Goal: Task Accomplishment & Management: Manage account settings

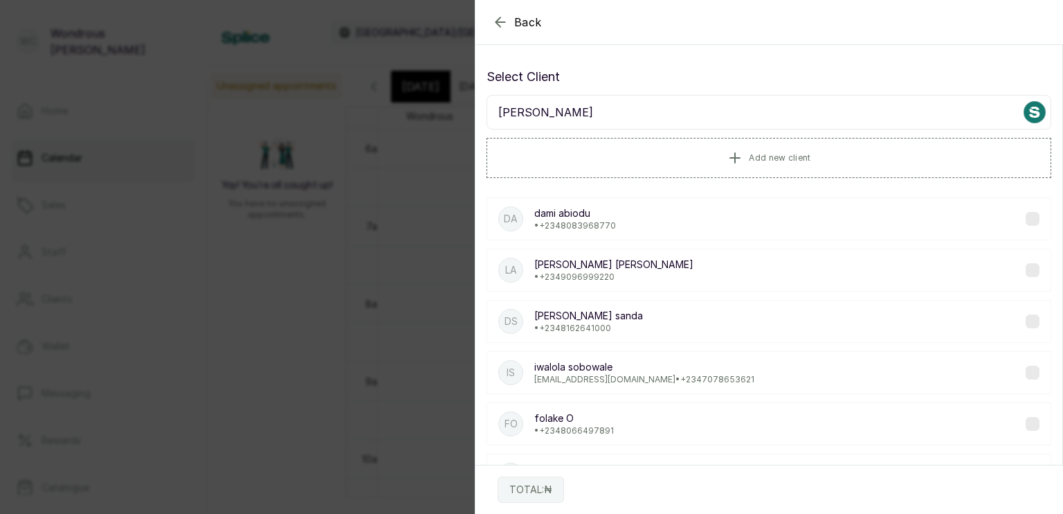
click at [534, 110] on input "[PERSON_NAME]" at bounding box center [769, 112] width 565 height 35
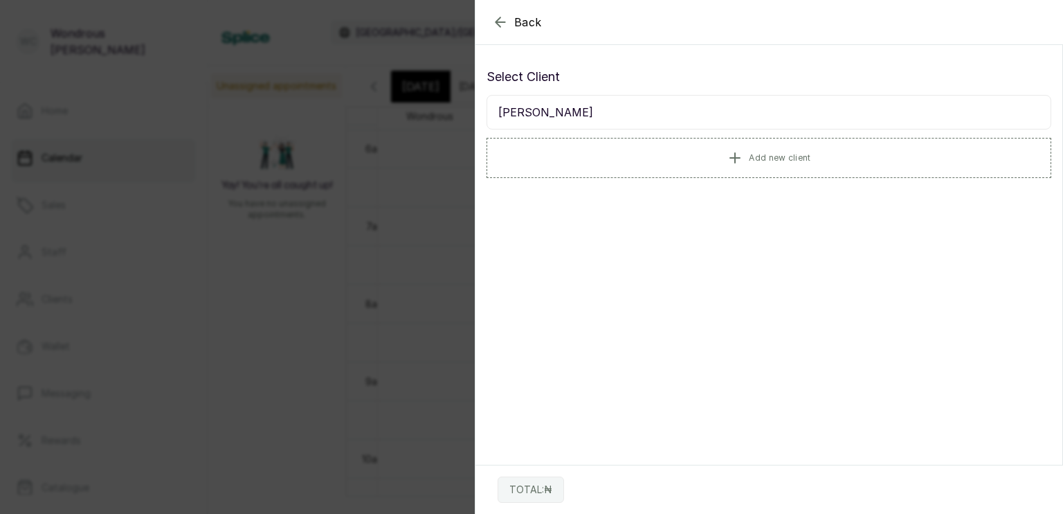
click at [531, 107] on input "[PERSON_NAME]" at bounding box center [769, 112] width 565 height 35
click at [559, 107] on input "[PERSON_NAME]" at bounding box center [769, 112] width 565 height 35
type input "[PERSON_NAME]"
click at [602, 220] on p "• [PHONE_NUMBER]" at bounding box center [574, 225] width 80 height 11
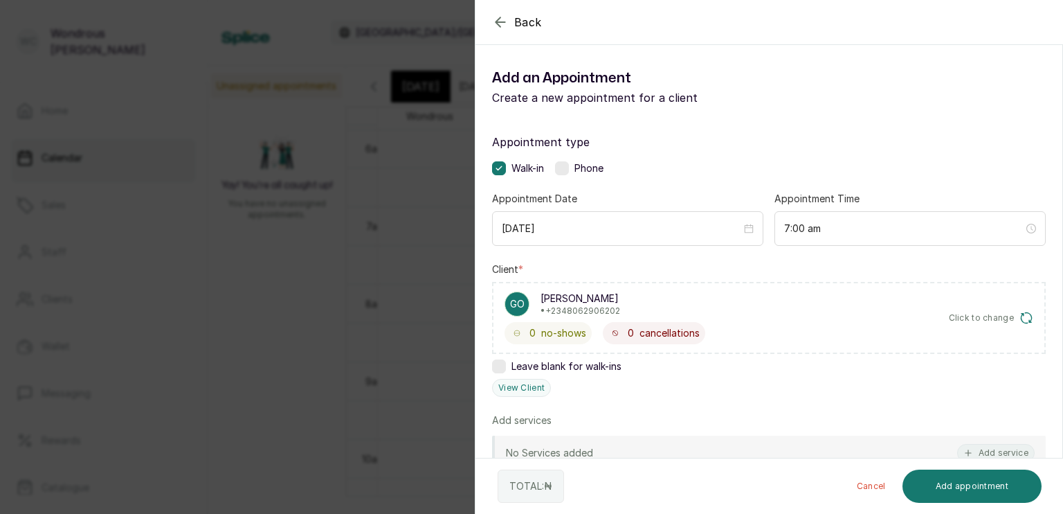
click at [528, 375] on div "Client * go [PERSON_NAME] • +234 8062906202 0 no-shows 0 cancellations Click to…" at bounding box center [769, 329] width 554 height 134
click at [527, 383] on button "View Client" at bounding box center [521, 388] width 59 height 18
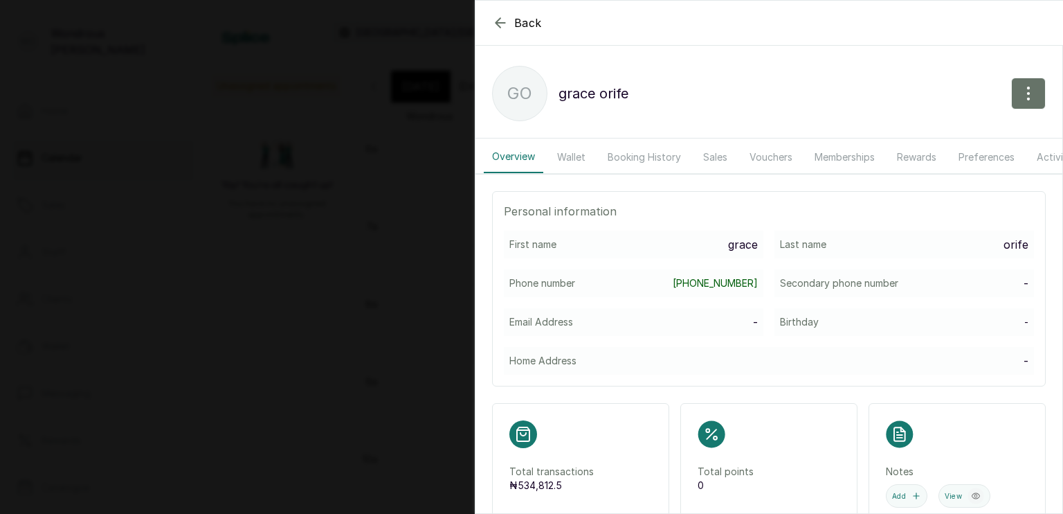
click at [651, 147] on button "Booking History" at bounding box center [644, 157] width 90 height 32
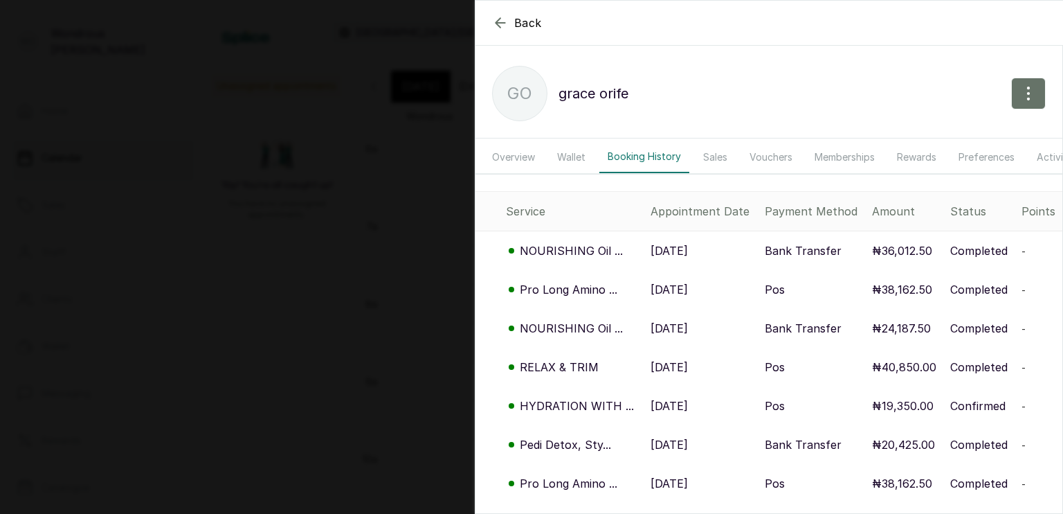
click at [289, 219] on div "Back [PERSON_NAME] go [PERSON_NAME] Overview Wallet Booking History Sales Vouch…" at bounding box center [531, 257] width 1063 height 514
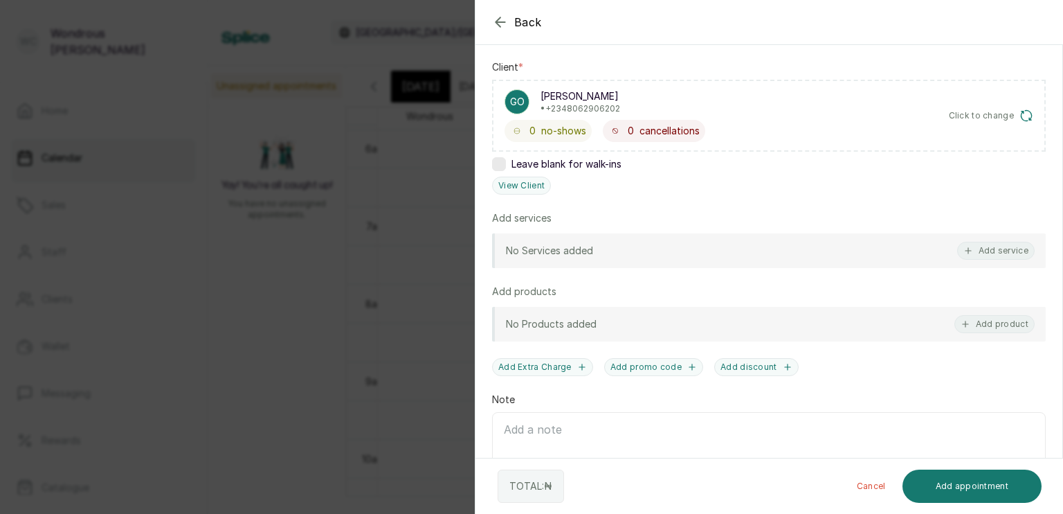
scroll to position [208, 0]
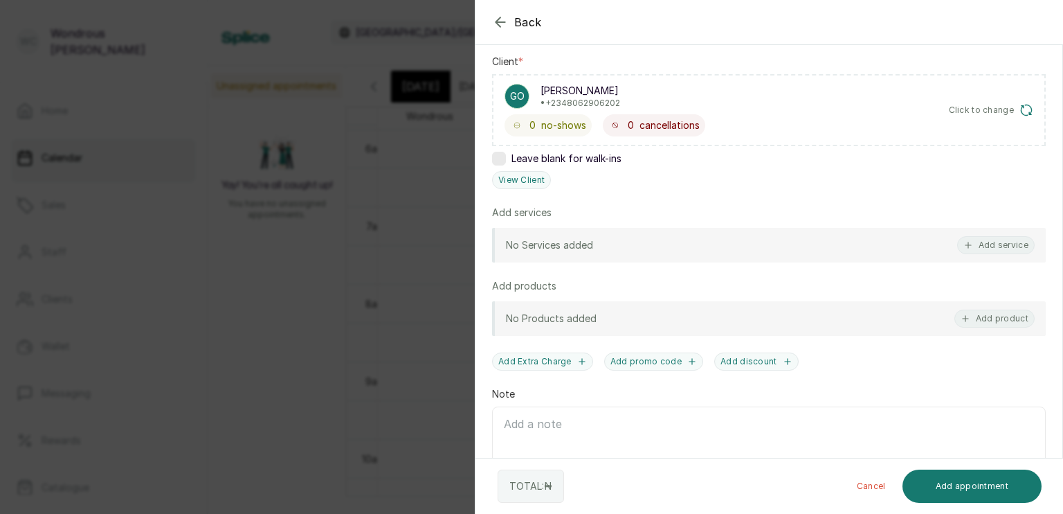
click at [321, 306] on div "Back Add Appointment Add an Appointment Create a new appointment for a client A…" at bounding box center [531, 257] width 1063 height 514
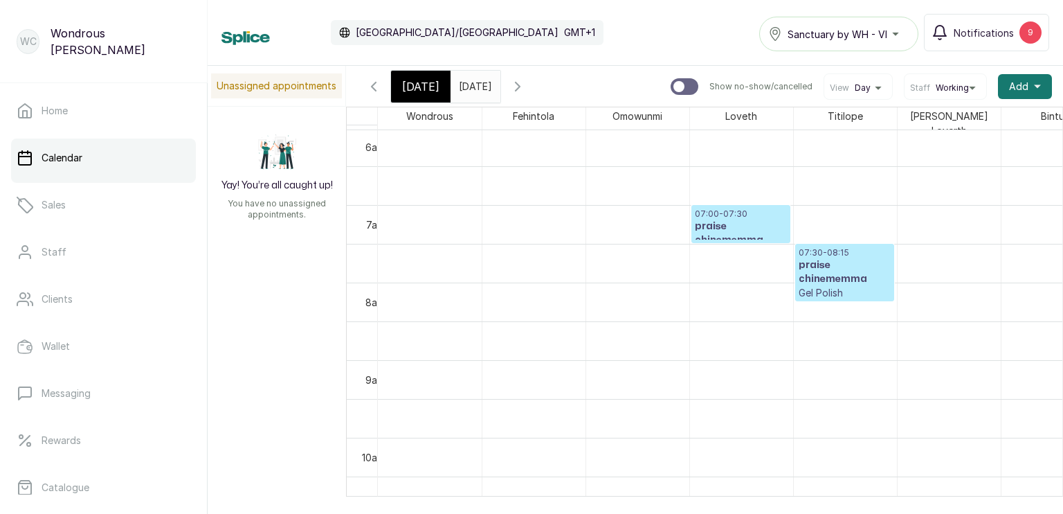
scroll to position [469, 0]
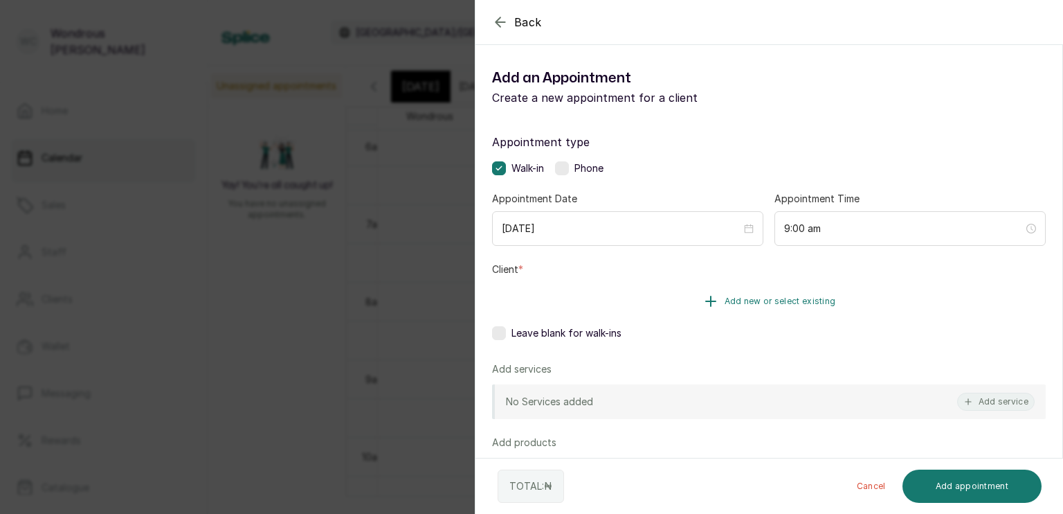
click at [649, 292] on button "Add new or select existing" at bounding box center [769, 301] width 554 height 39
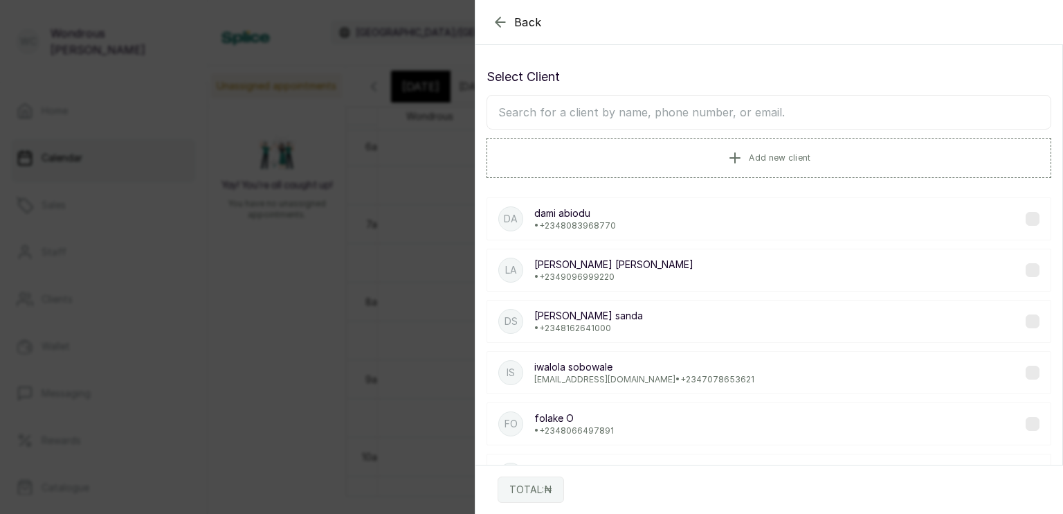
click at [558, 116] on input "text" at bounding box center [769, 112] width 565 height 35
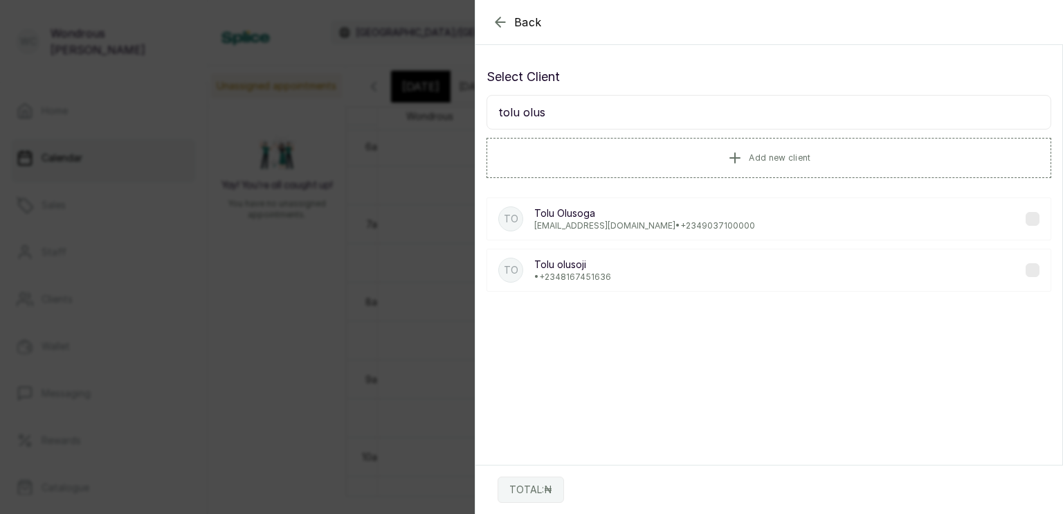
type input "tolu olus"
click at [648, 214] on p "[PERSON_NAME]" at bounding box center [644, 213] width 221 height 14
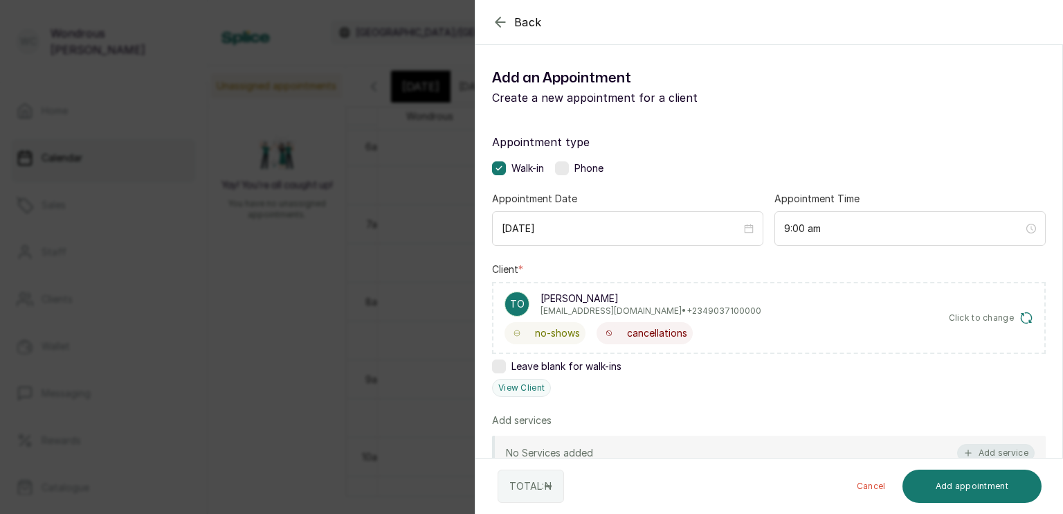
click at [992, 451] on button "Add service" at bounding box center [996, 453] width 78 height 18
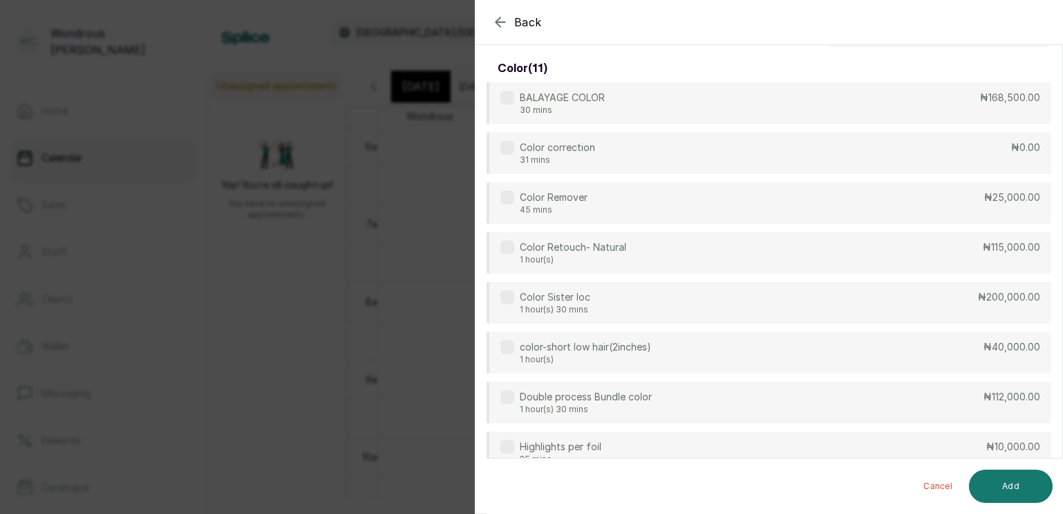
scroll to position [0, 0]
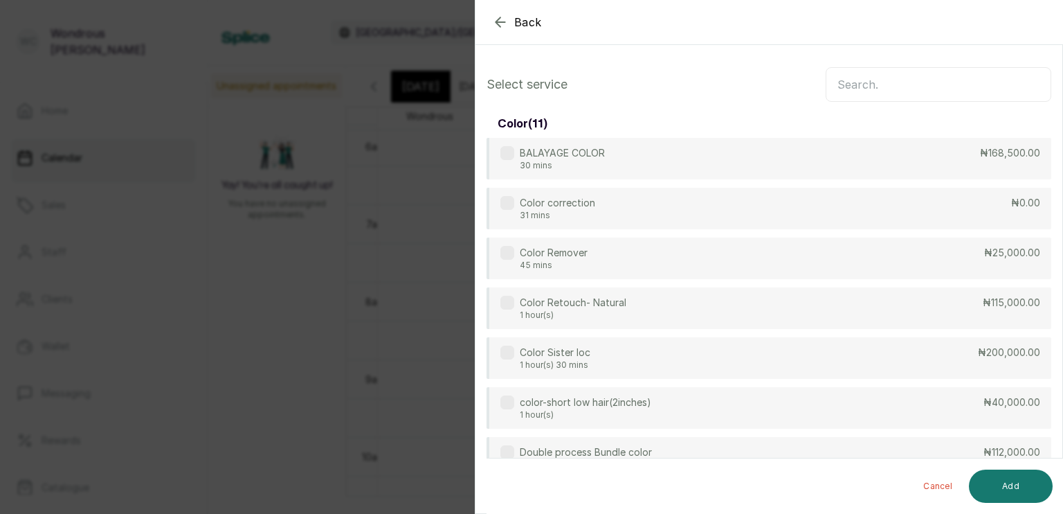
click at [846, 80] on input "text" at bounding box center [939, 84] width 226 height 35
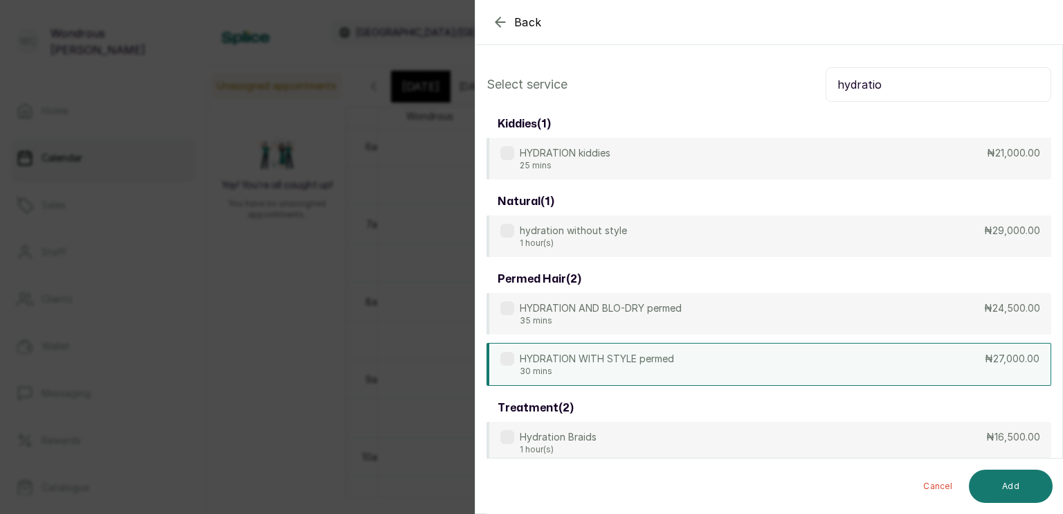
type input "hydratio"
click at [637, 363] on p "HYDRATION WITH STYLE permed" at bounding box center [597, 359] width 154 height 14
click at [1019, 491] on button "Add" at bounding box center [1011, 485] width 84 height 33
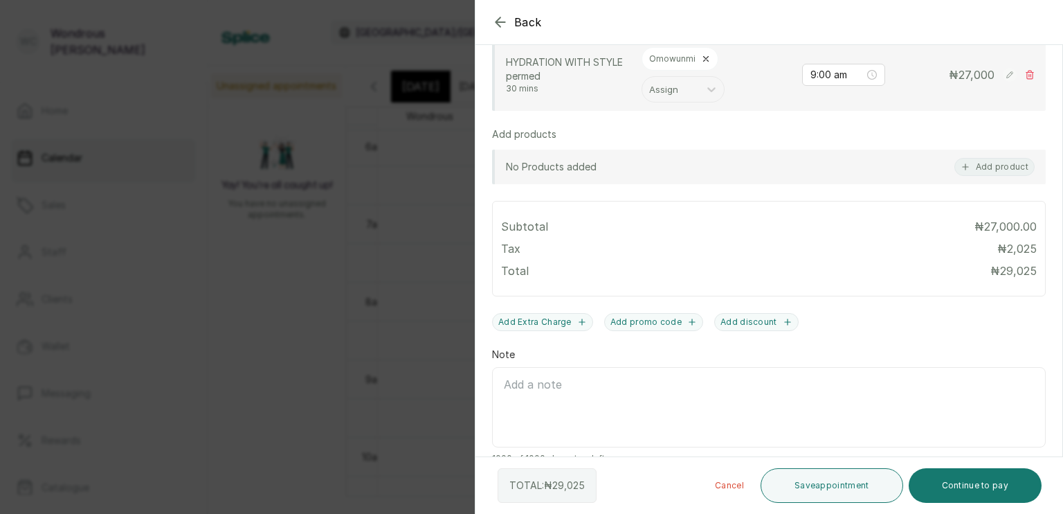
scroll to position [406, 0]
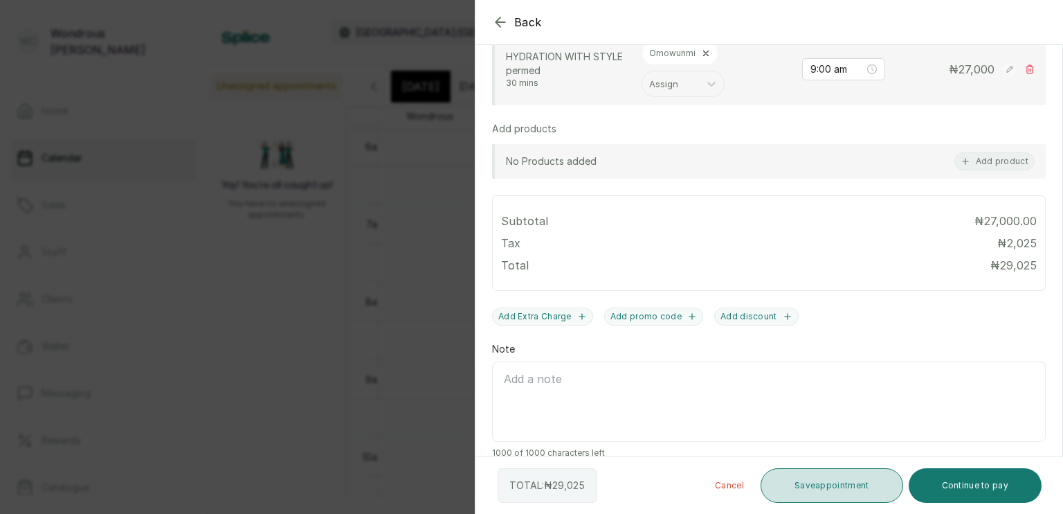
click at [847, 473] on button "Save appointment" at bounding box center [832, 485] width 143 height 35
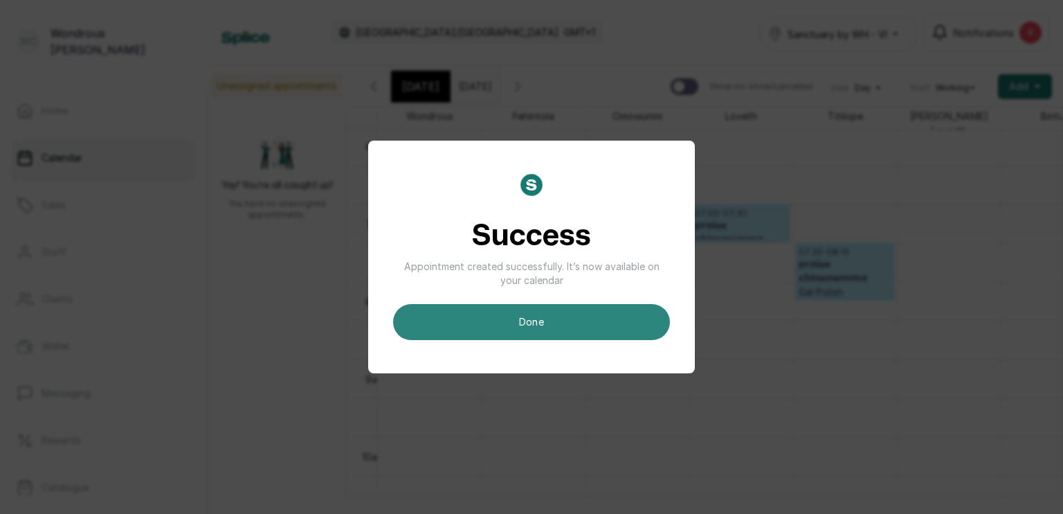
click at [585, 329] on button "done" at bounding box center [531, 322] width 277 height 36
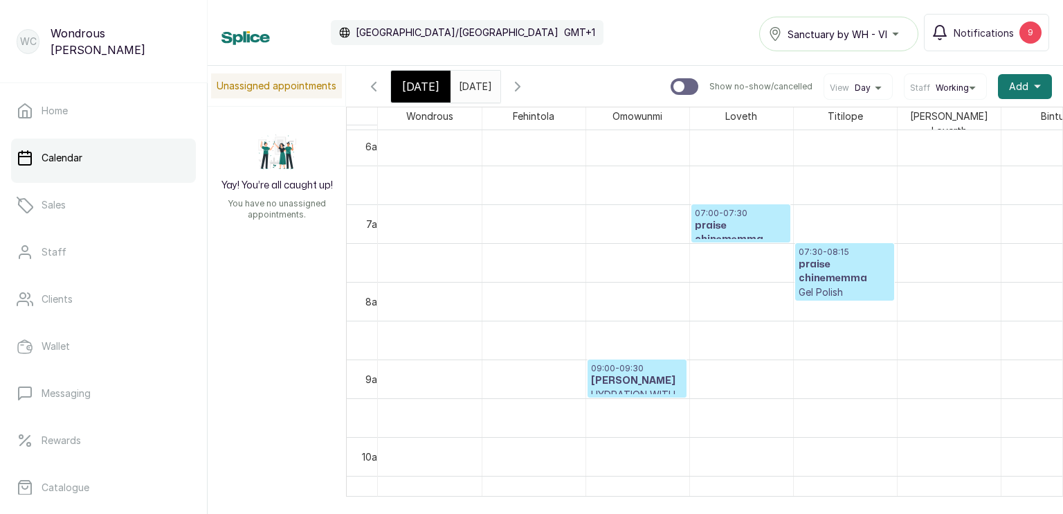
click at [623, 380] on h3 "[PERSON_NAME]" at bounding box center [637, 381] width 92 height 14
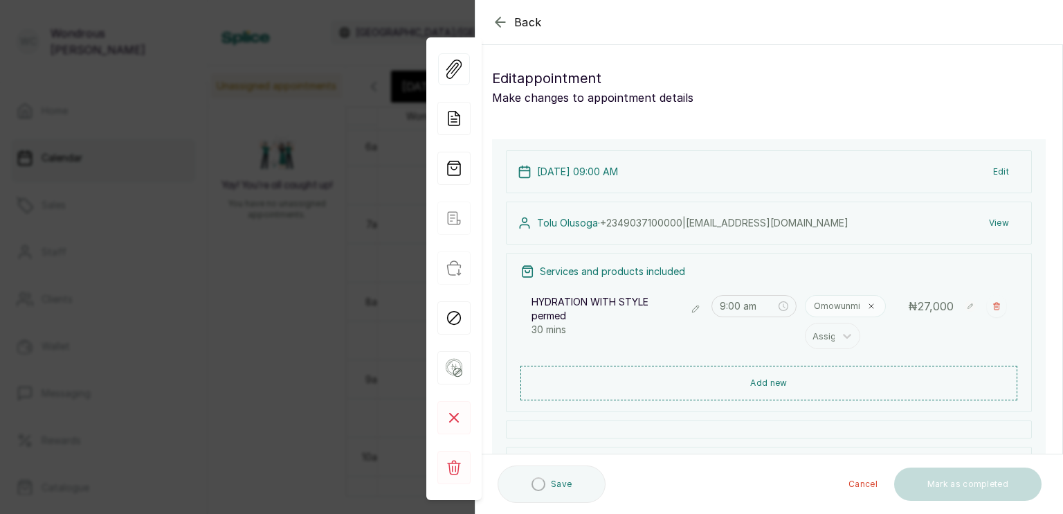
click at [984, 168] on button "Edit" at bounding box center [1001, 171] width 38 height 25
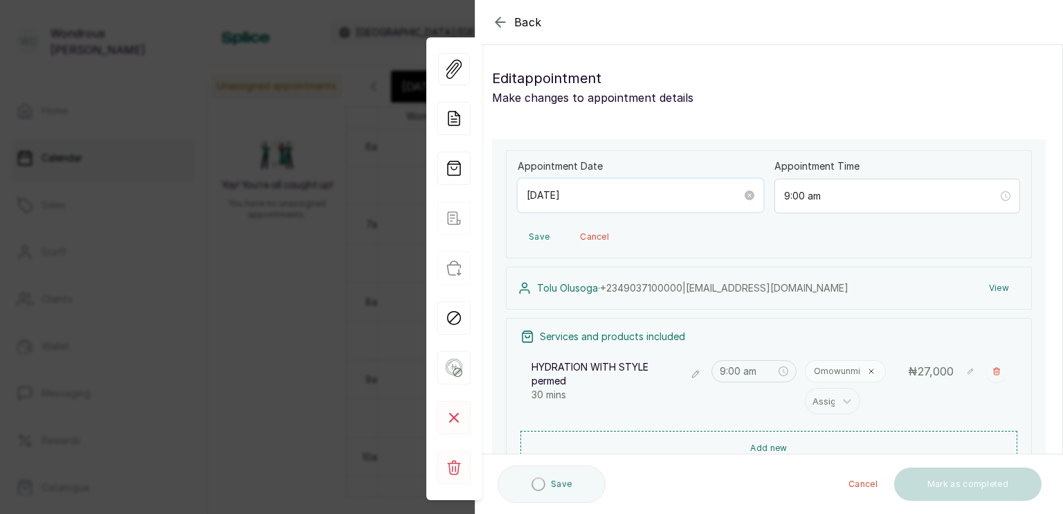
click at [624, 196] on input "[DATE]" at bounding box center [634, 195] width 215 height 15
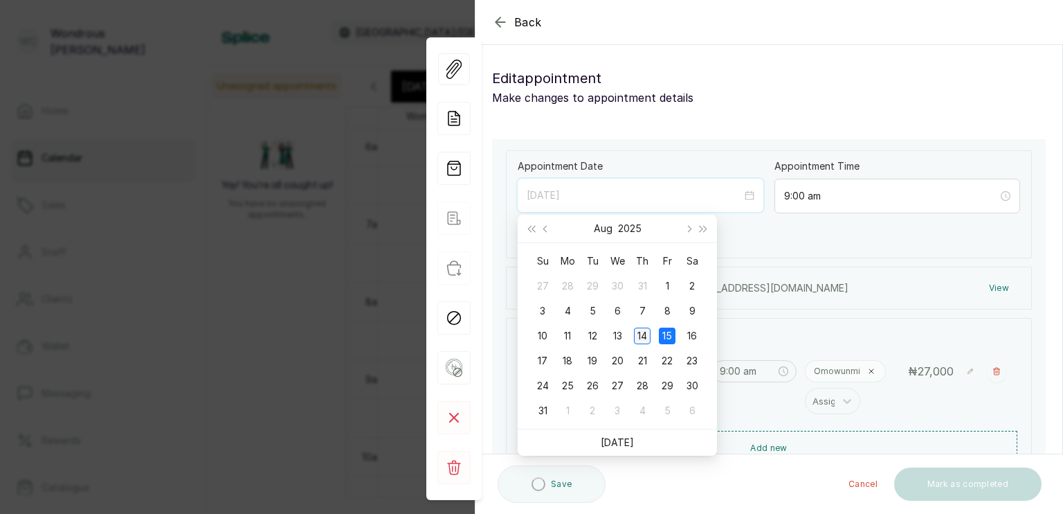
type input "[DATE]"
click at [642, 331] on div "14" at bounding box center [642, 335] width 17 height 17
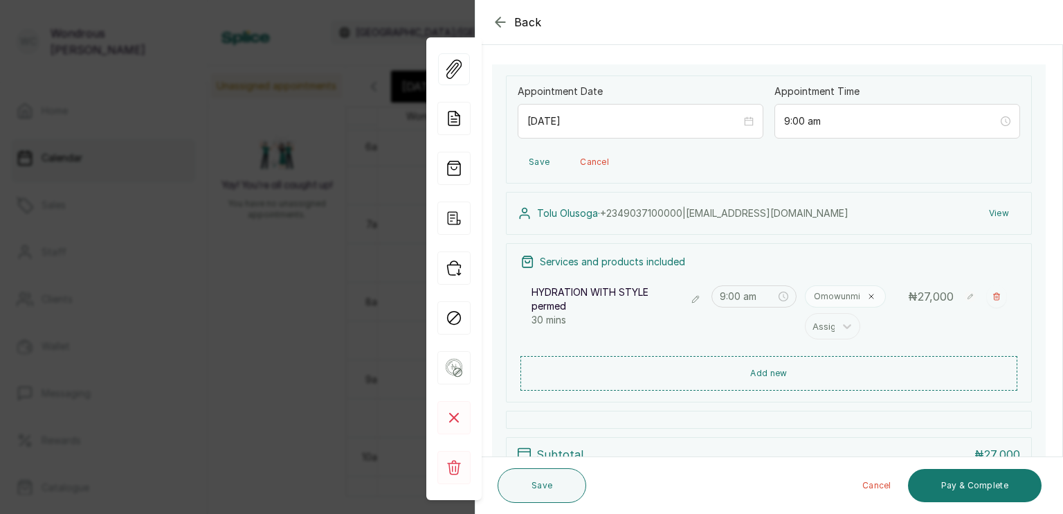
scroll to position [76, 0]
click at [981, 212] on button "View" at bounding box center [999, 211] width 42 height 25
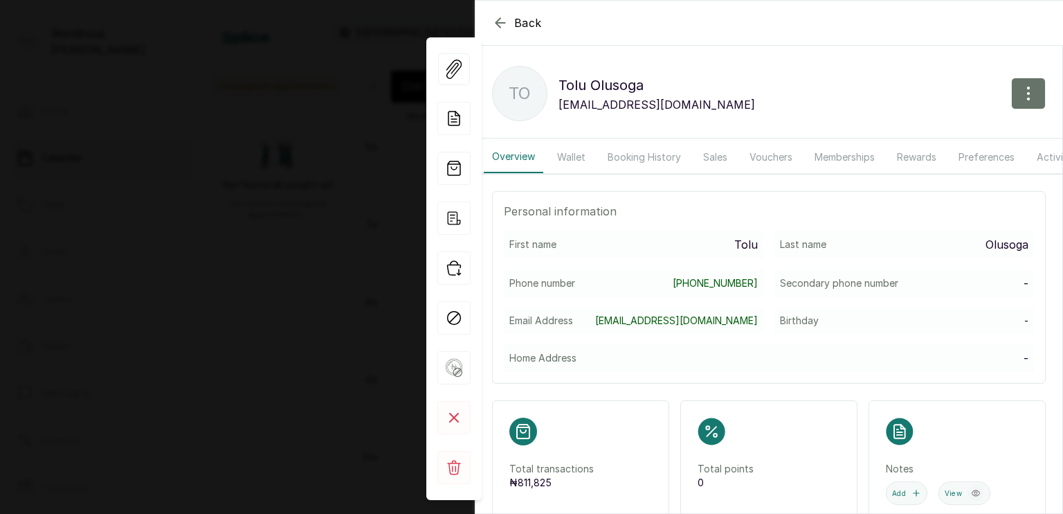
click at [570, 153] on button "Wallet" at bounding box center [571, 157] width 45 height 32
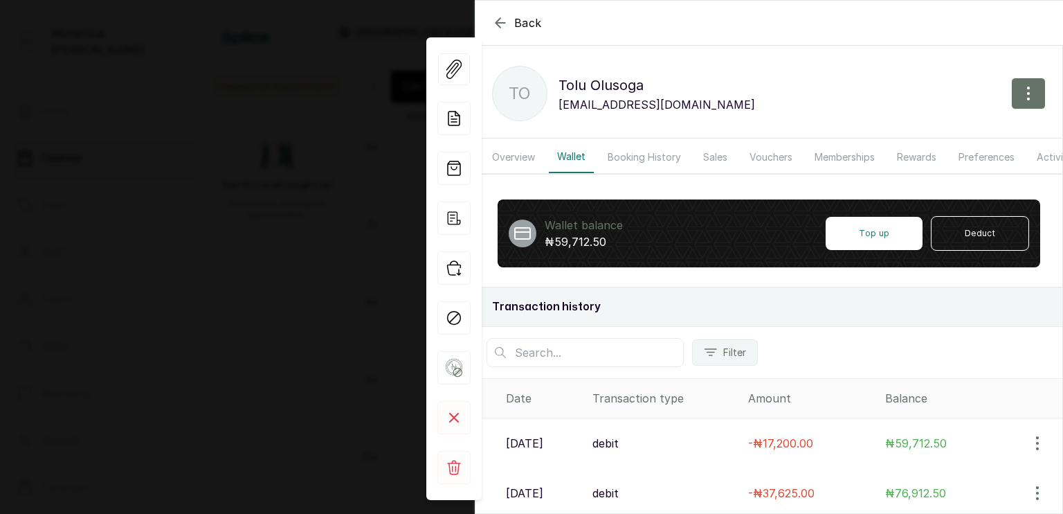
click at [570, 153] on button "Wallet" at bounding box center [571, 157] width 45 height 32
click at [498, 19] on icon "button" at bounding box center [500, 22] width 9 height 9
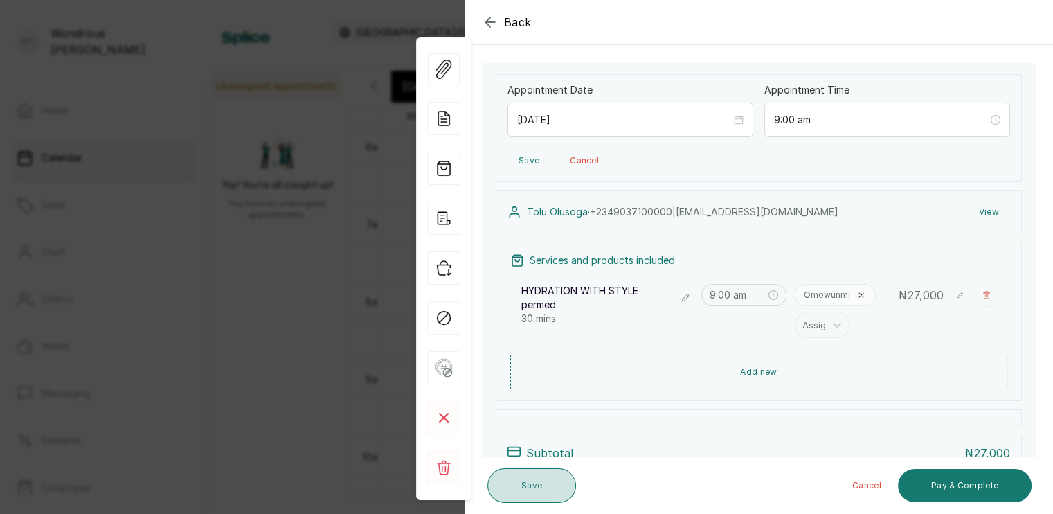
click at [540, 494] on button "Save" at bounding box center [531, 485] width 89 height 35
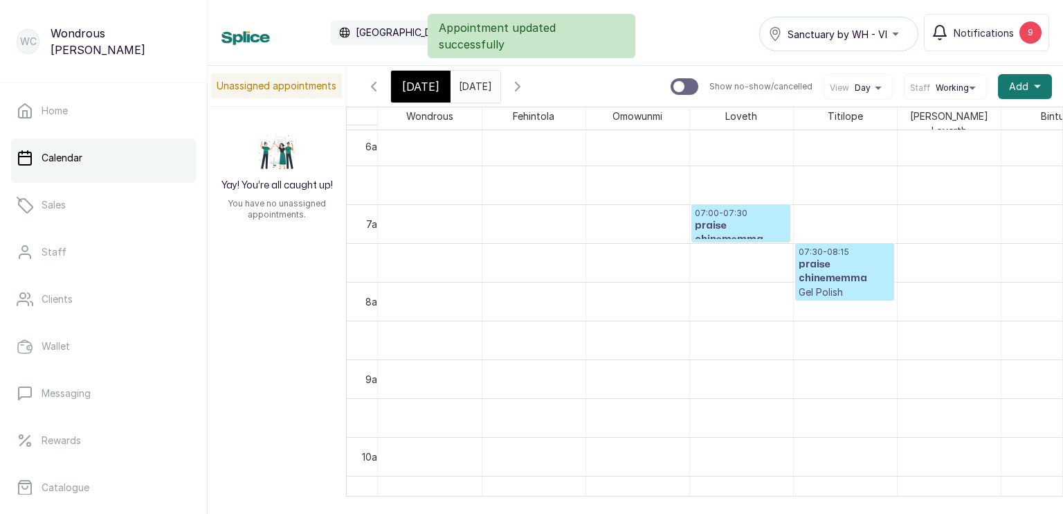
click at [473, 80] on input "[DATE]" at bounding box center [462, 83] width 22 height 24
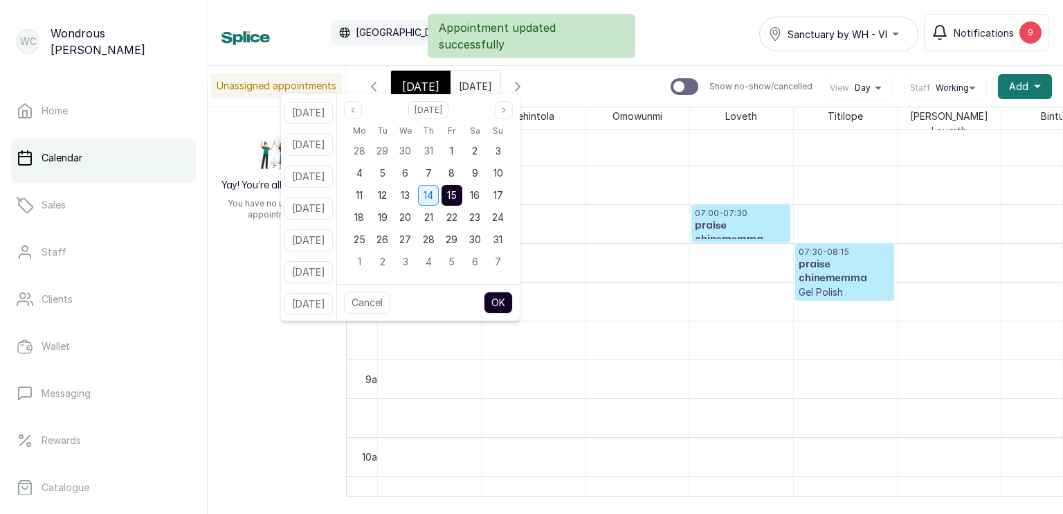
click at [433, 193] on span "14" at bounding box center [429, 195] width 10 height 12
click at [509, 299] on button "OK" at bounding box center [498, 302] width 29 height 22
type input "[DATE]"
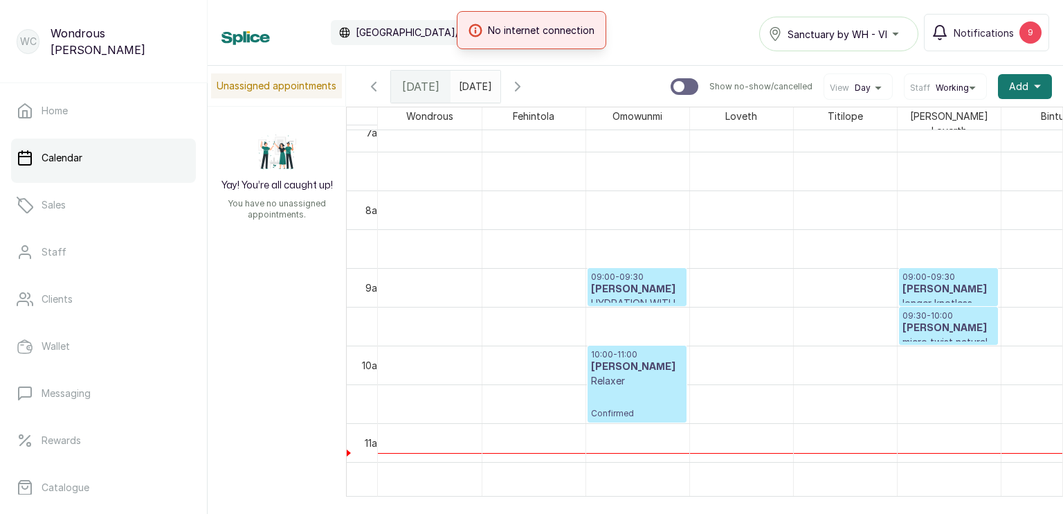
scroll to position [560, 0]
click at [667, 288] on h3 "[PERSON_NAME]" at bounding box center [637, 289] width 92 height 14
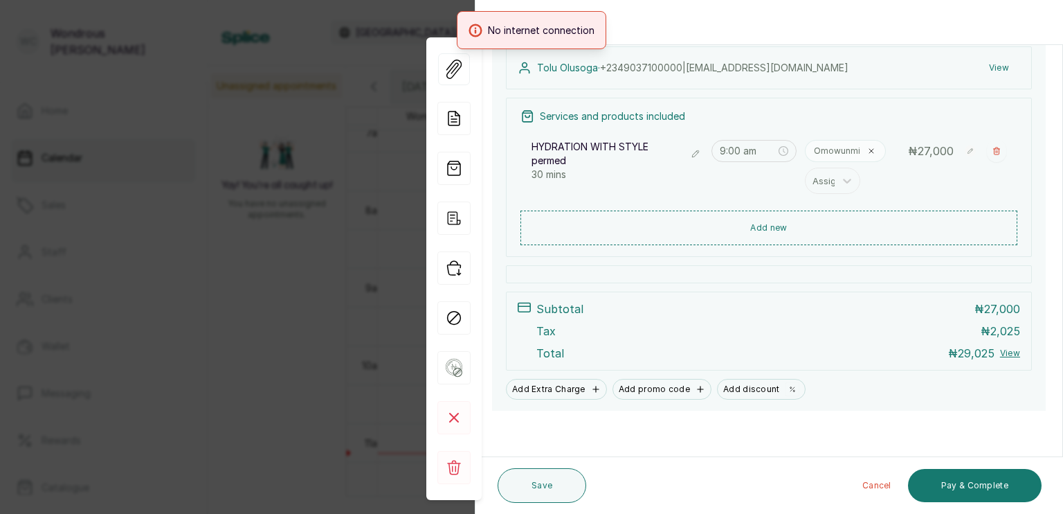
scroll to position [155, 0]
click at [562, 489] on button "Save" at bounding box center [542, 485] width 89 height 35
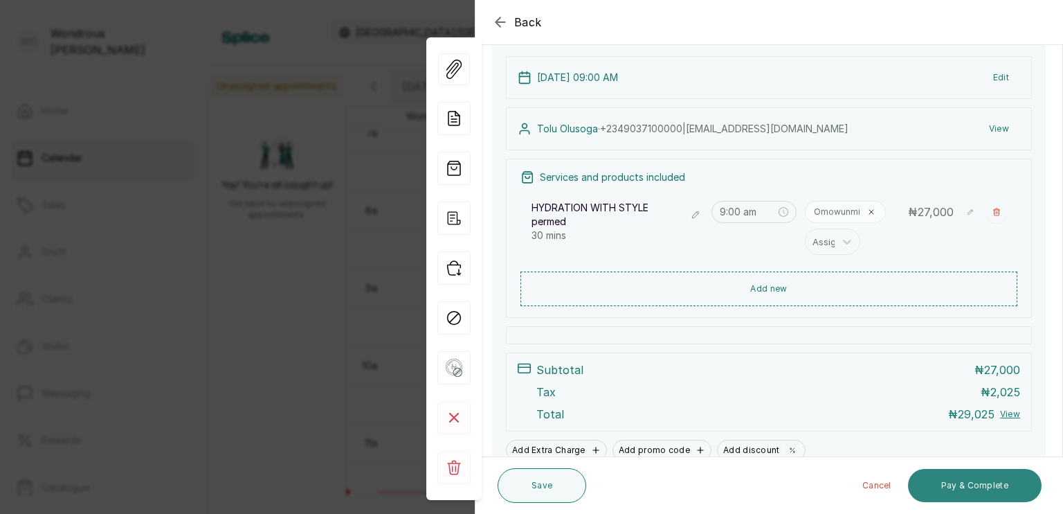
click at [971, 478] on button "Pay & Complete" at bounding box center [975, 485] width 134 height 33
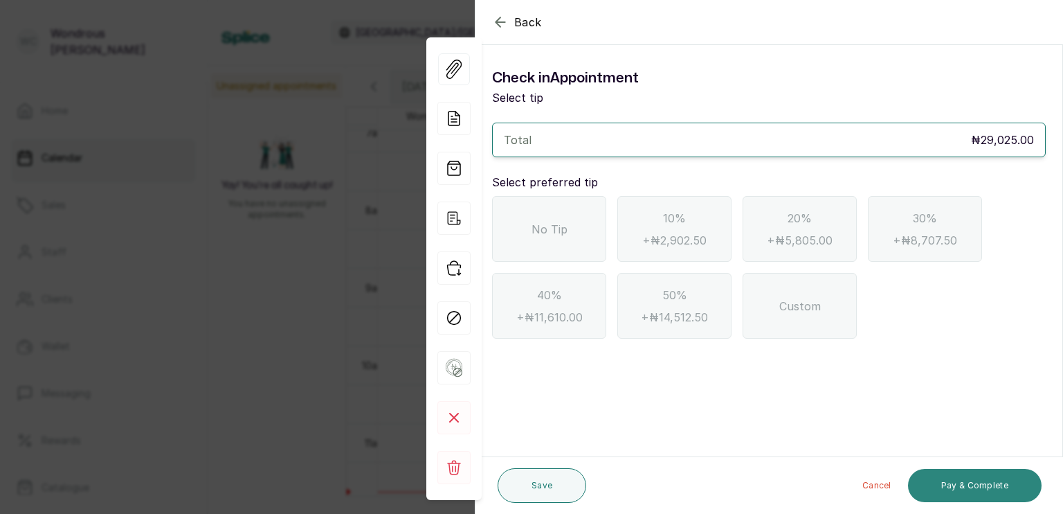
scroll to position [0, 0]
click at [526, 495] on button "Save" at bounding box center [542, 485] width 89 height 35
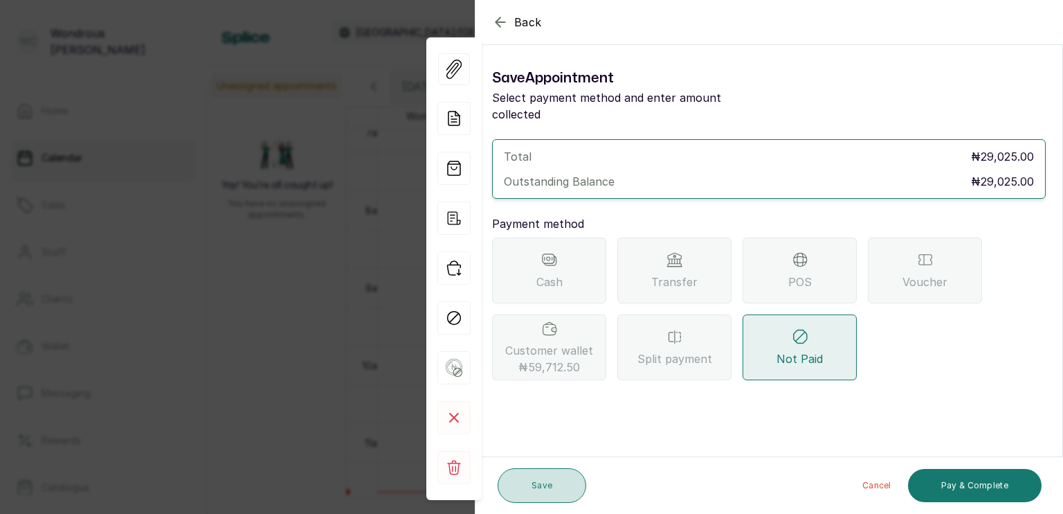
click at [526, 495] on button "Save" at bounding box center [542, 485] width 89 height 35
click at [540, 472] on button "Save" at bounding box center [542, 485] width 89 height 35
click at [537, 495] on button "Save" at bounding box center [542, 485] width 89 height 35
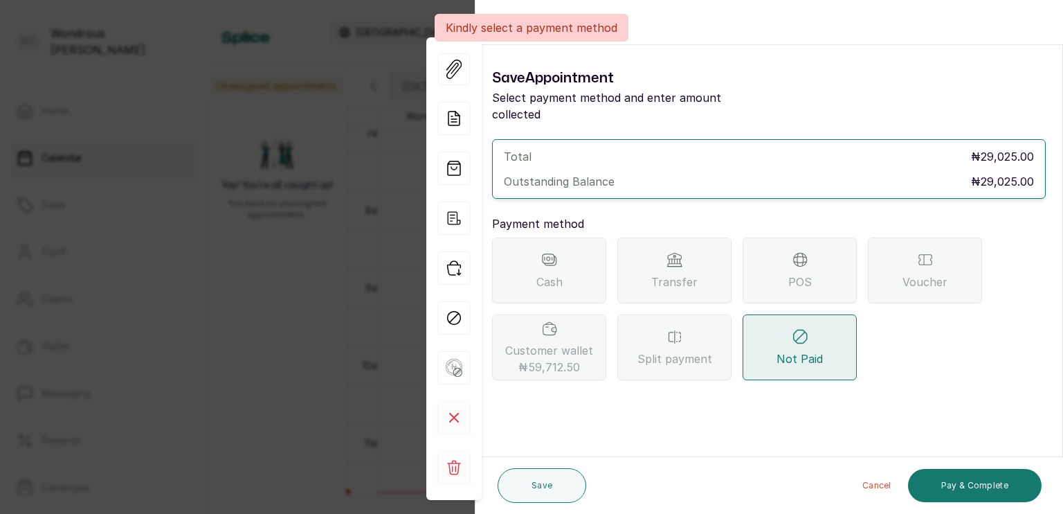
click at [312, 287] on div "Back Appointment Details Save Appointment Select payment method and enter amoun…" at bounding box center [531, 257] width 1063 height 514
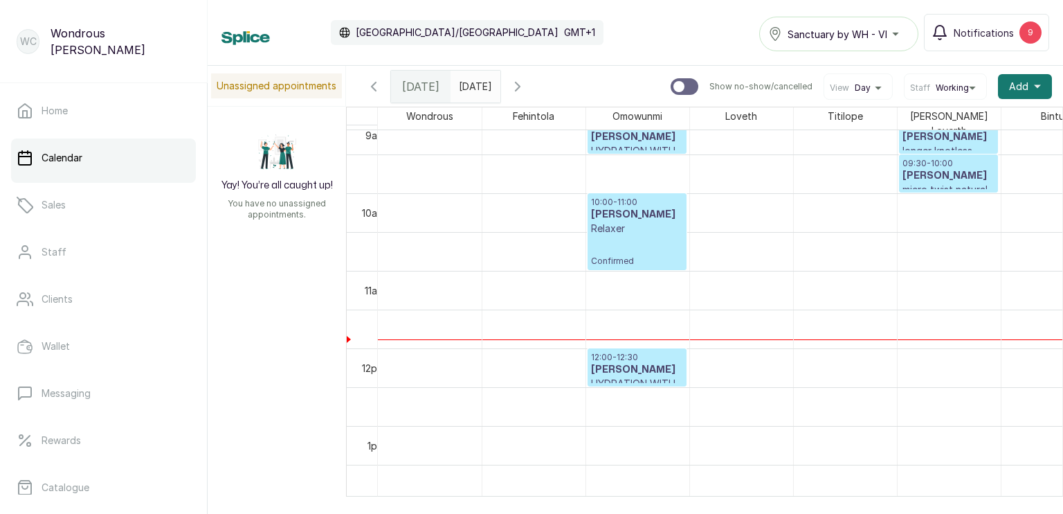
scroll to position [707, 0]
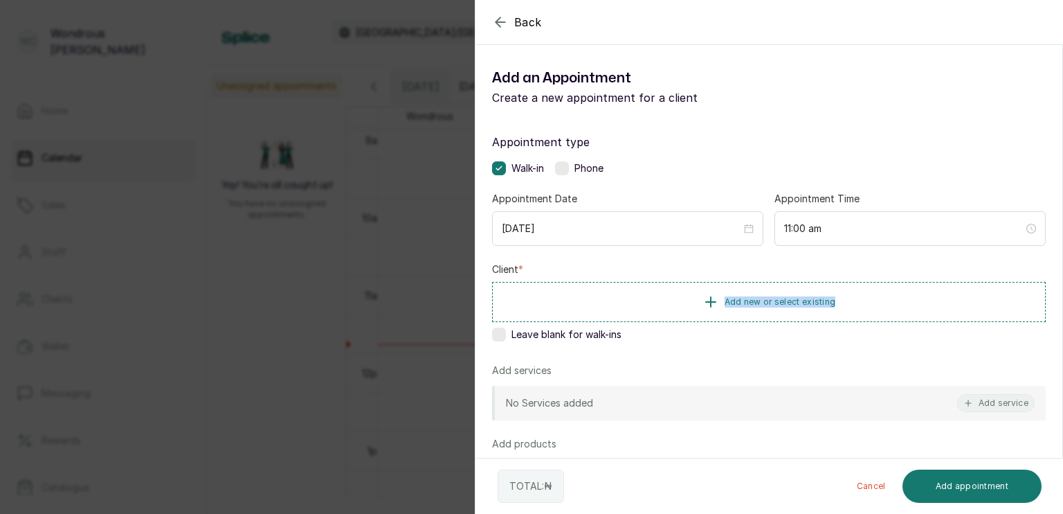
click at [656, 274] on div "Client * Add new or select existing Leave blank for walk-ins" at bounding box center [769, 304] width 554 height 84
click at [668, 298] on button "Add new or select existing" at bounding box center [769, 301] width 554 height 39
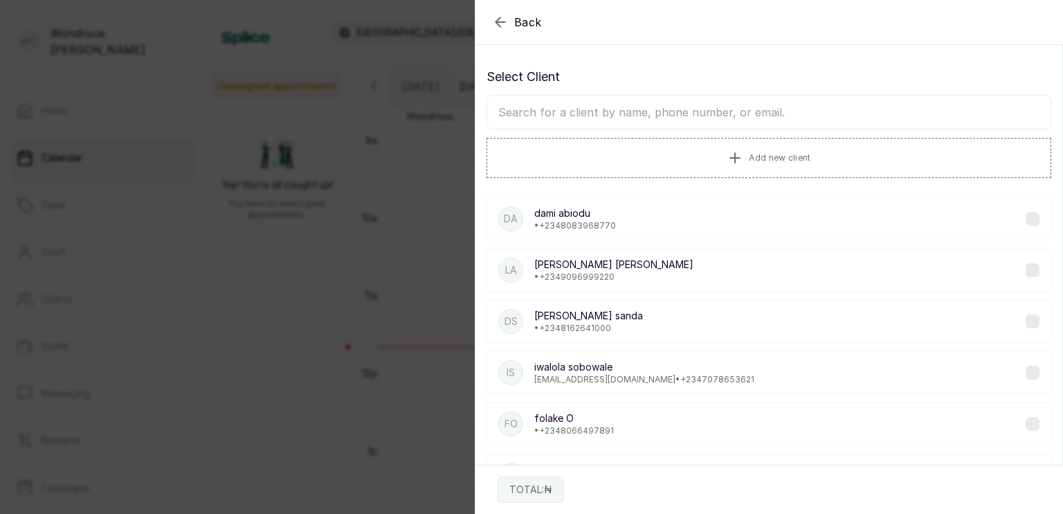
click at [668, 300] on div "ds [PERSON_NAME] • [PHONE_NUMBER]" at bounding box center [769, 321] width 565 height 43
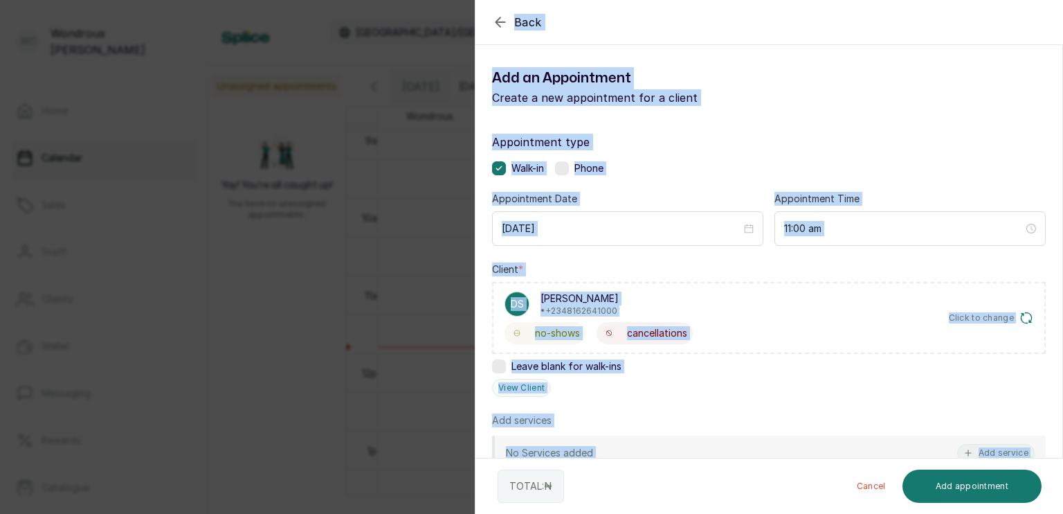
click at [668, 298] on div "ds [PERSON_NAME] • [PHONE_NUMBER]" at bounding box center [599, 303] width 188 height 25
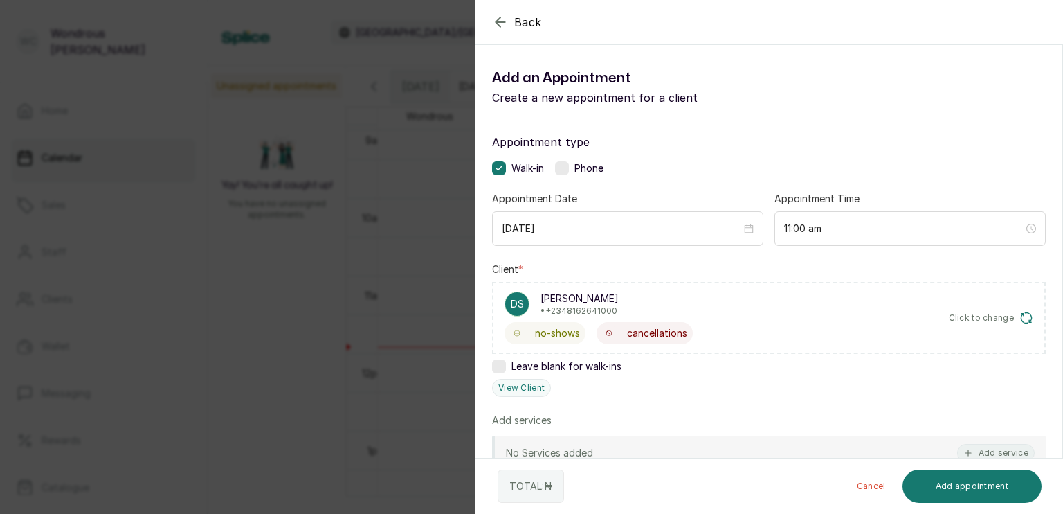
click at [642, 307] on div "ds [PERSON_NAME] • [PHONE_NUMBER]" at bounding box center [599, 303] width 188 height 25
click at [955, 316] on span "Click to change" at bounding box center [982, 317] width 66 height 11
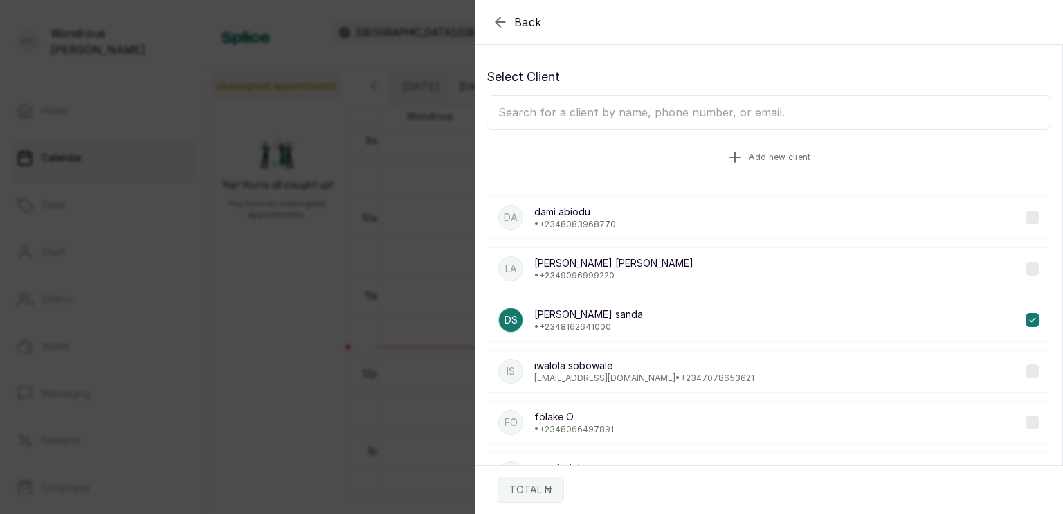
click at [741, 153] on button "Add new client" at bounding box center [769, 157] width 565 height 39
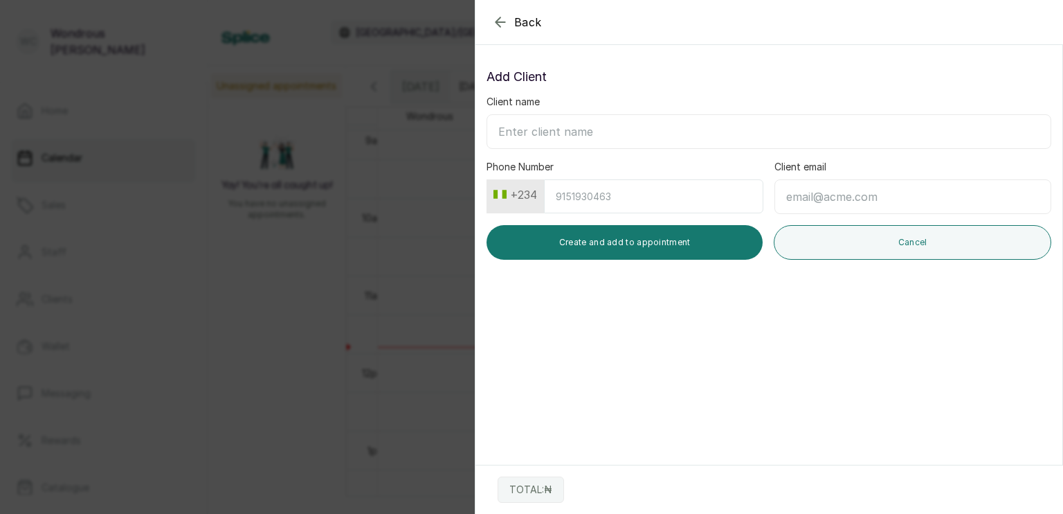
click at [311, 296] on div "Back Add Appointment Add Client Client name Phone Number +234 Client email Crea…" at bounding box center [531, 257] width 1063 height 514
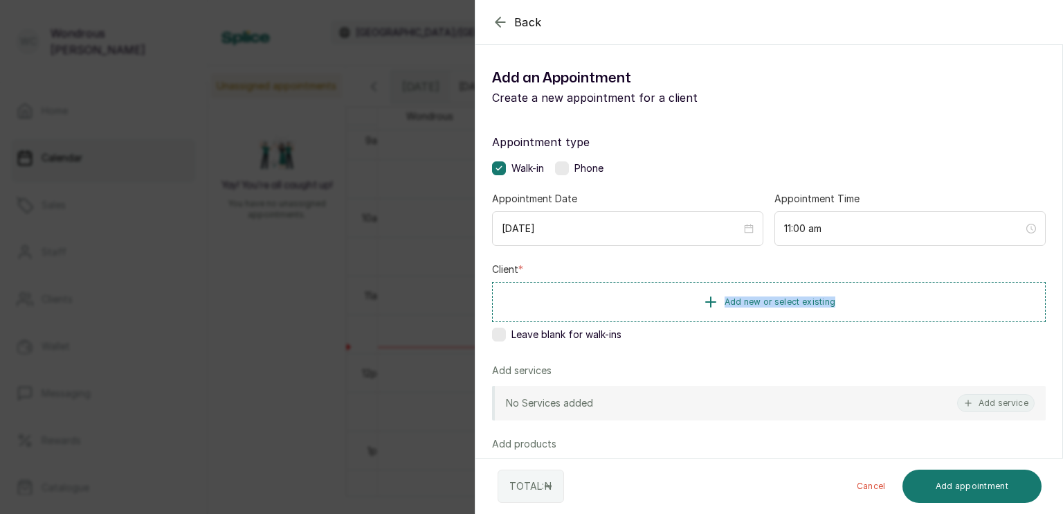
click at [629, 273] on div "Client * Add new or select existing Leave blank for walk-ins" at bounding box center [769, 304] width 554 height 84
click at [824, 297] on span "Add new or select existing" at bounding box center [780, 301] width 111 height 11
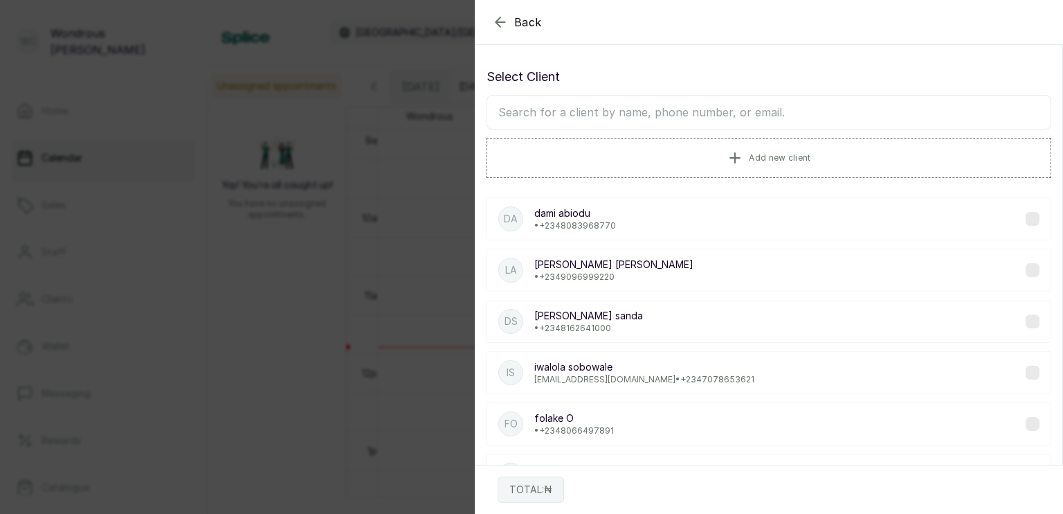
click at [643, 111] on input "text" at bounding box center [769, 112] width 565 height 35
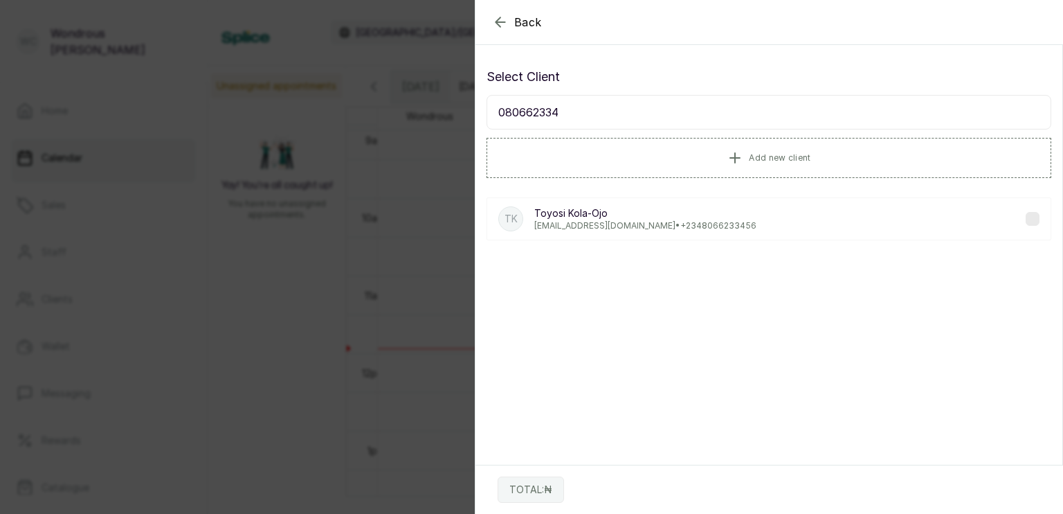
type input "080662334"
click at [579, 215] on p "Toyosi Kola-Ojo" at bounding box center [645, 213] width 222 height 14
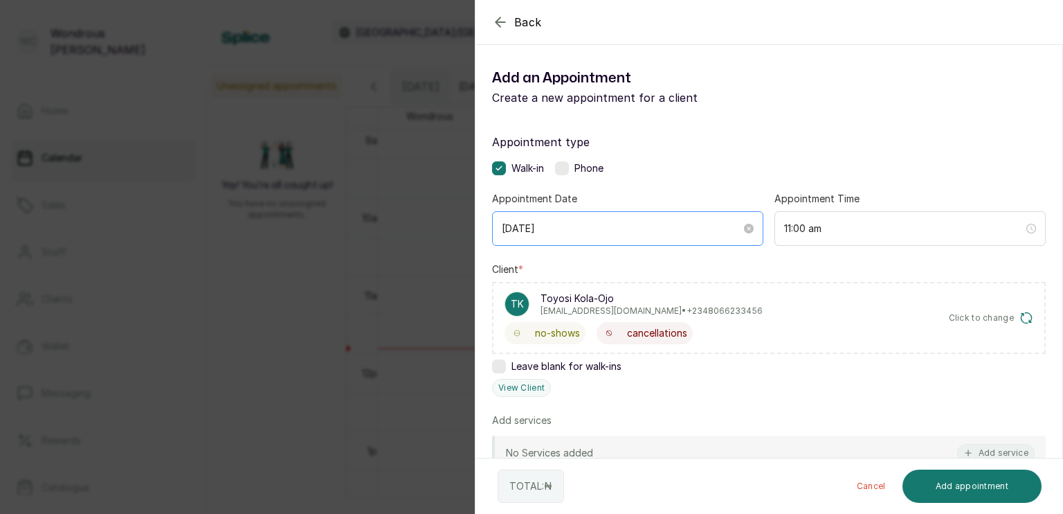
click at [579, 215] on div "[DATE]" at bounding box center [627, 228] width 271 height 35
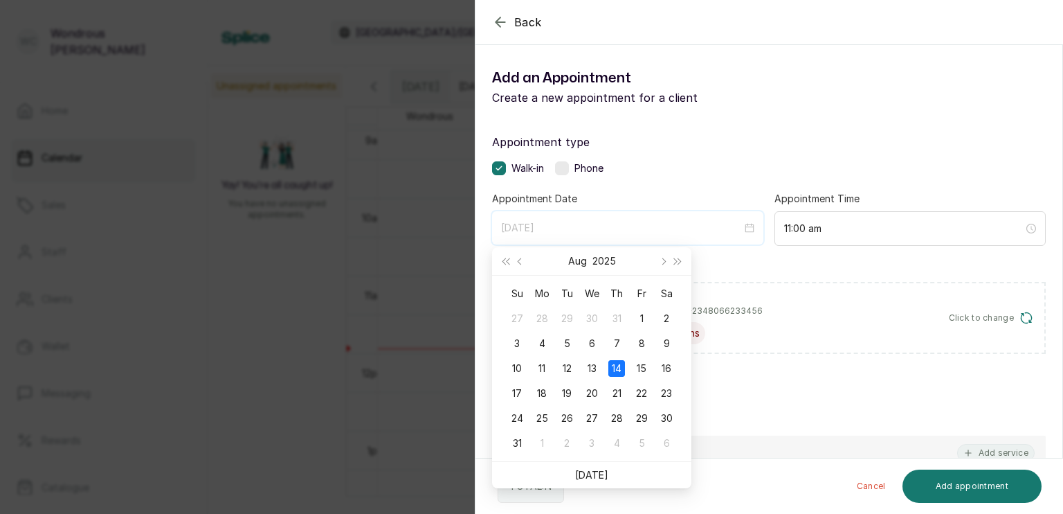
type input "[DATE]"
click at [583, 471] on link "[DATE]" at bounding box center [591, 475] width 33 height 12
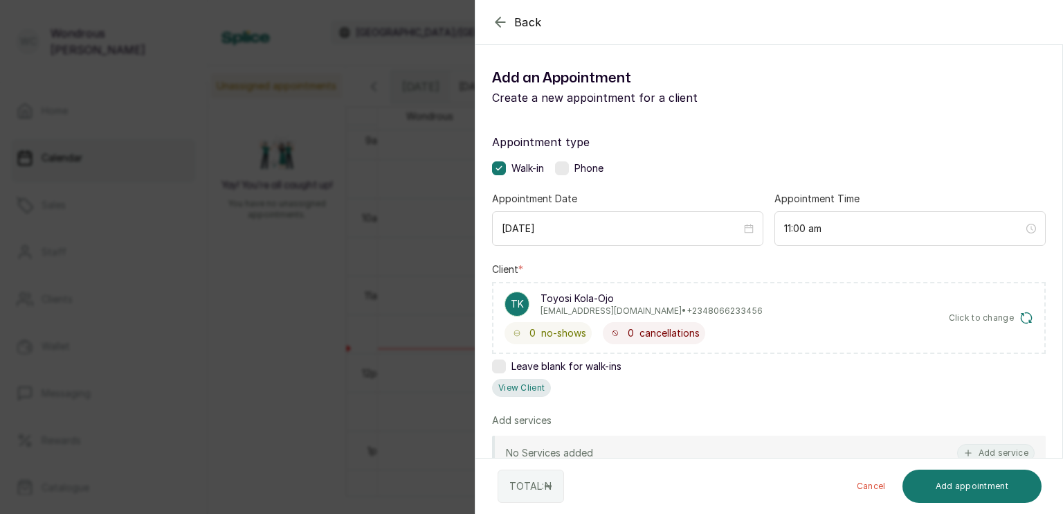
click at [518, 388] on button "View Client" at bounding box center [521, 388] width 59 height 18
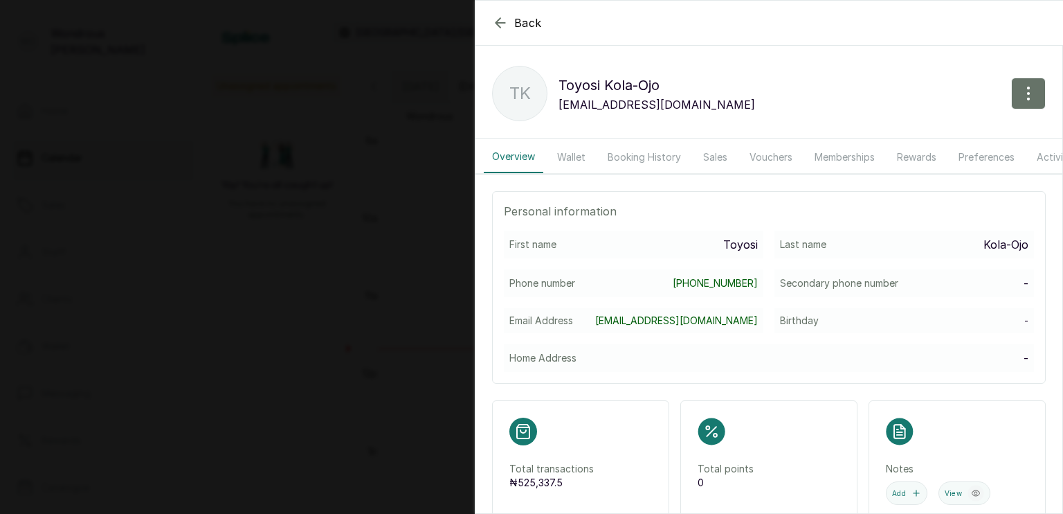
scroll to position [467, 0]
click at [496, 21] on icon "button" at bounding box center [500, 23] width 17 height 17
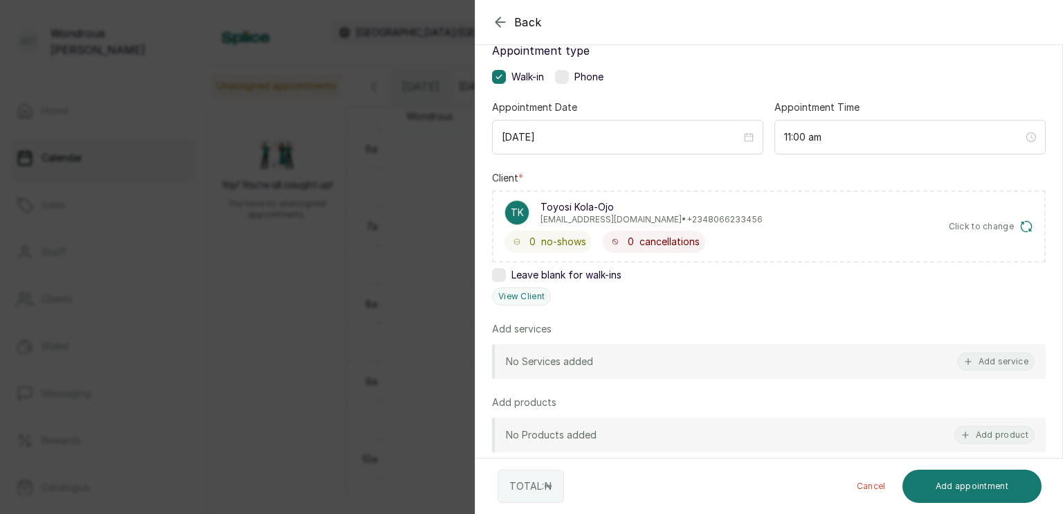
scroll to position [109, 0]
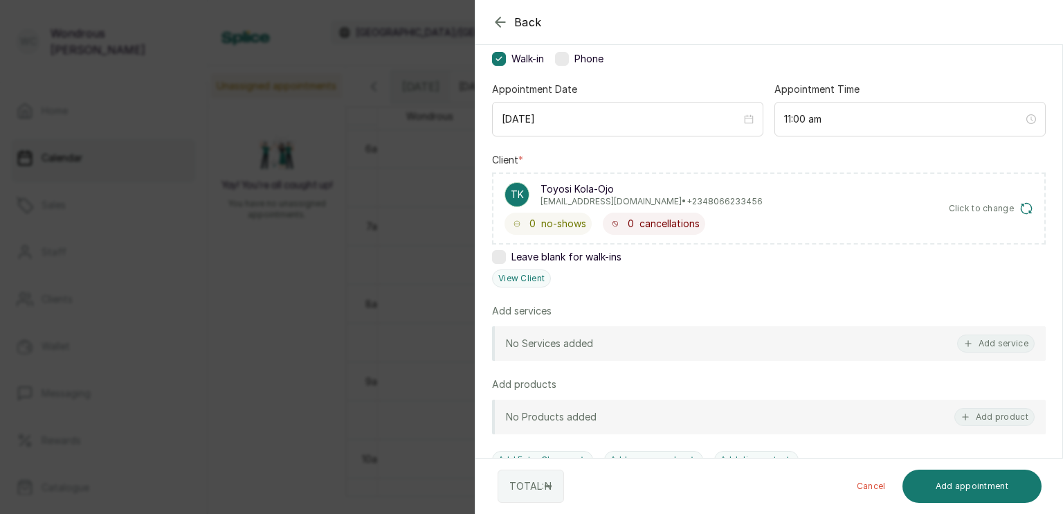
click at [633, 343] on div "No Services added Add service" at bounding box center [769, 343] width 554 height 35
click at [557, 357] on div "No Services added Add service" at bounding box center [769, 343] width 554 height 35
click at [1000, 343] on button "Add service" at bounding box center [996, 343] width 78 height 18
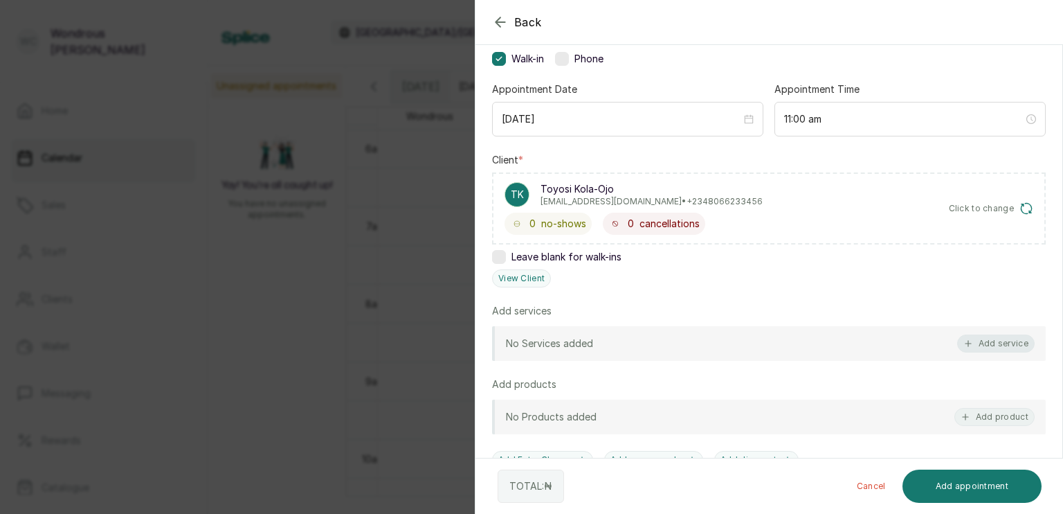
scroll to position [55, 0]
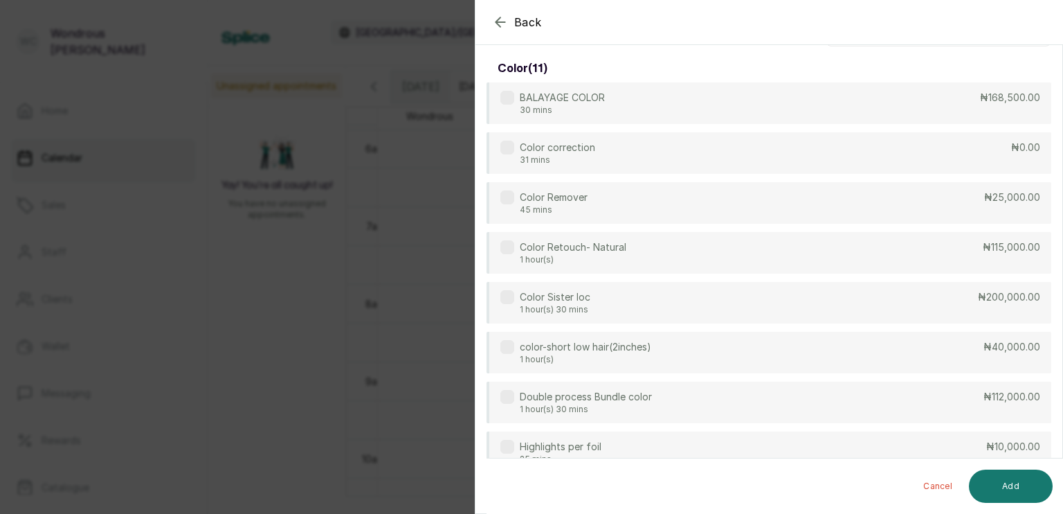
click at [501, 18] on icon "button" at bounding box center [500, 22] width 17 height 17
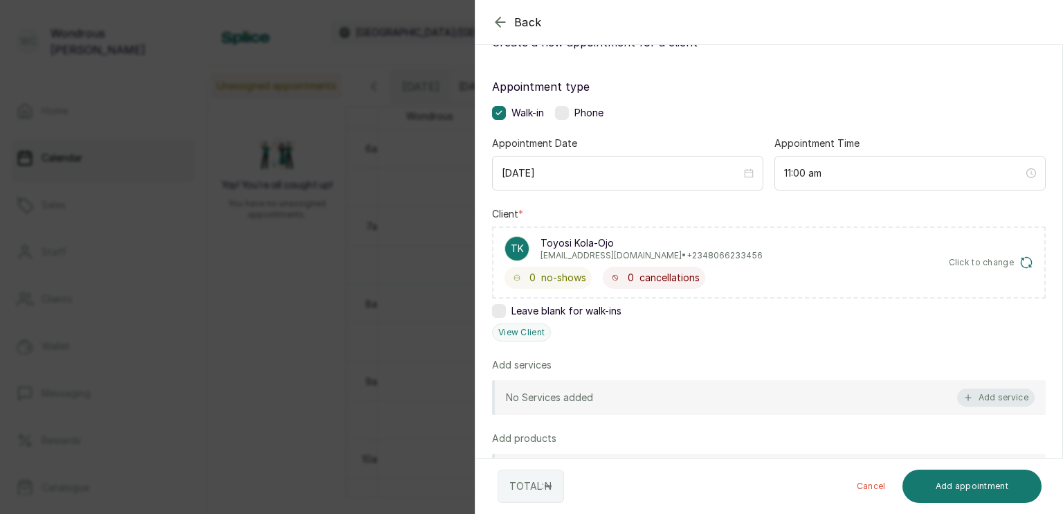
click at [969, 389] on button "Add service" at bounding box center [996, 397] width 78 height 18
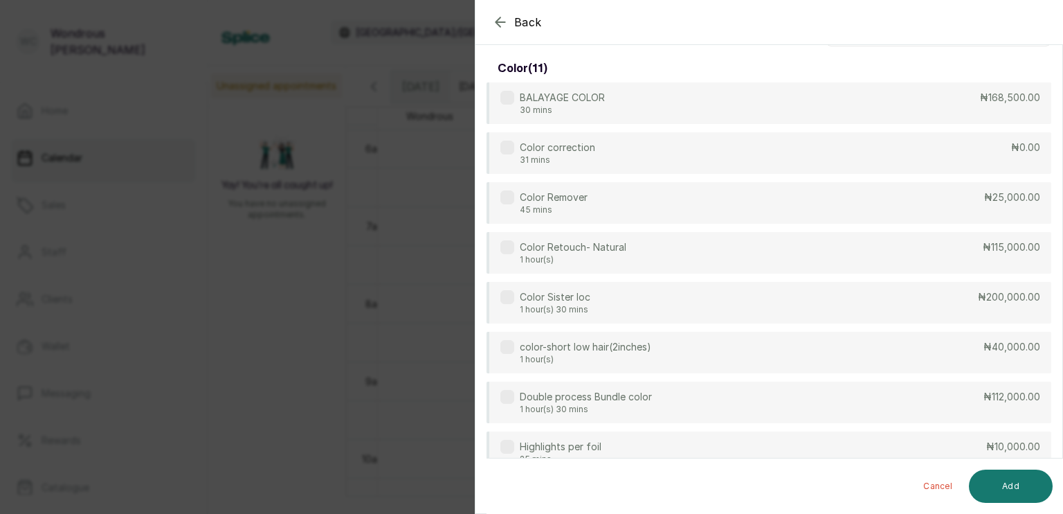
click at [498, 17] on icon "button" at bounding box center [500, 22] width 17 height 17
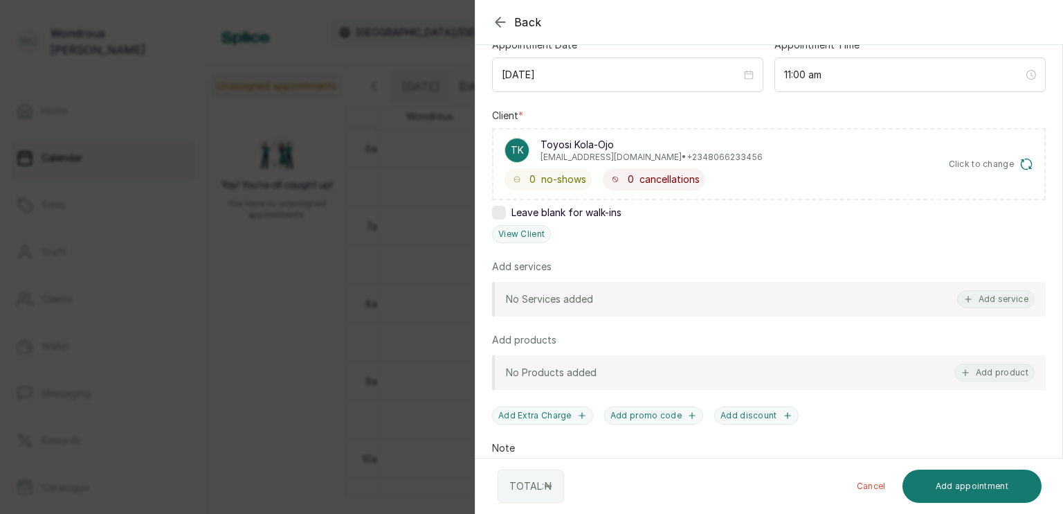
scroll to position [171, 0]
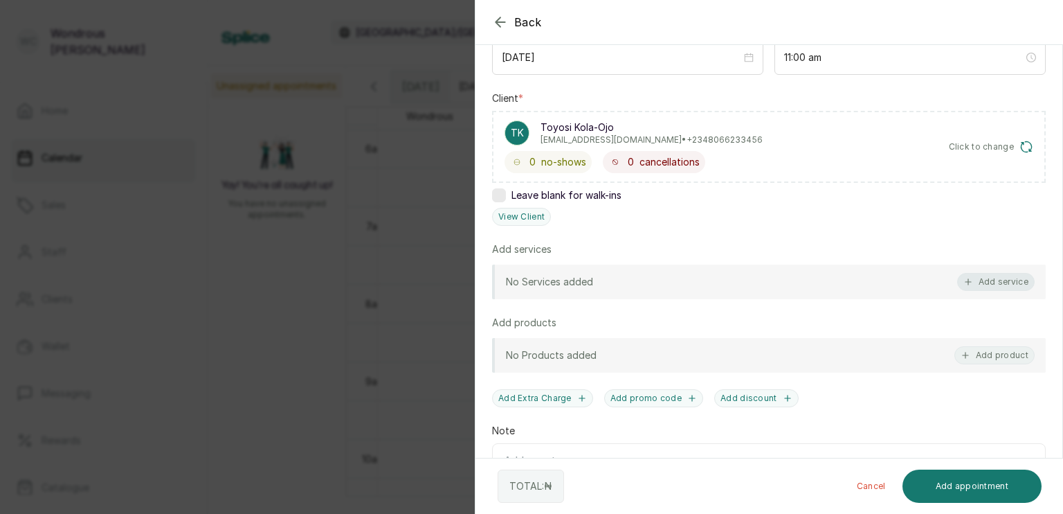
click at [974, 278] on button "Add service" at bounding box center [996, 282] width 78 height 18
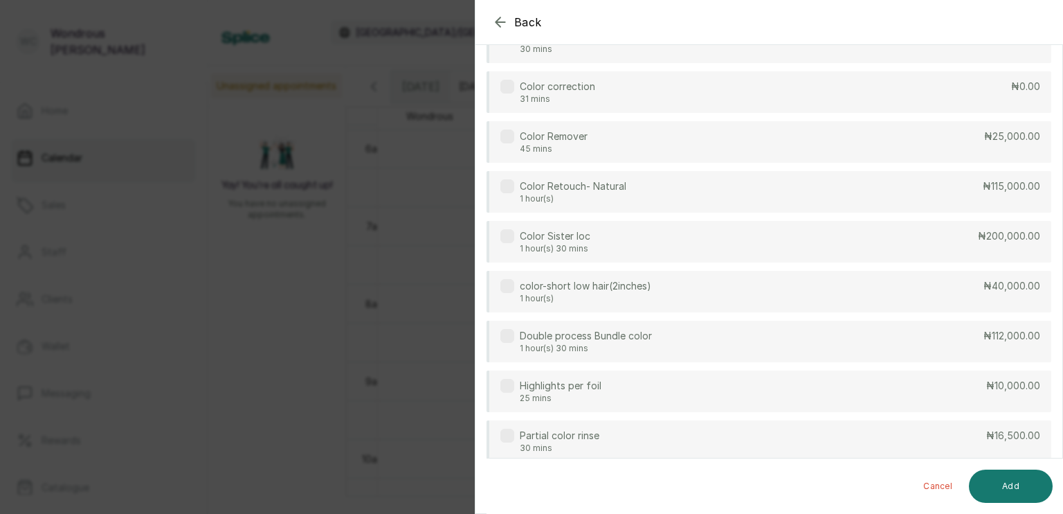
click at [974, 278] on div "BALAYAGE COLOR 30 mins ₦168,500.00 Color correction 31 mins ₦0.00 Color Remover…" at bounding box center [769, 291] width 565 height 540
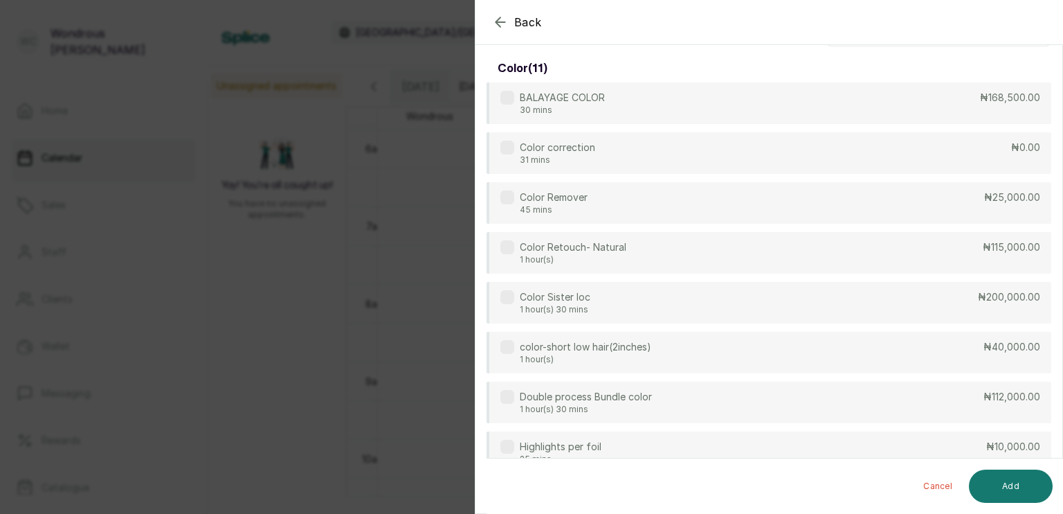
scroll to position [0, 0]
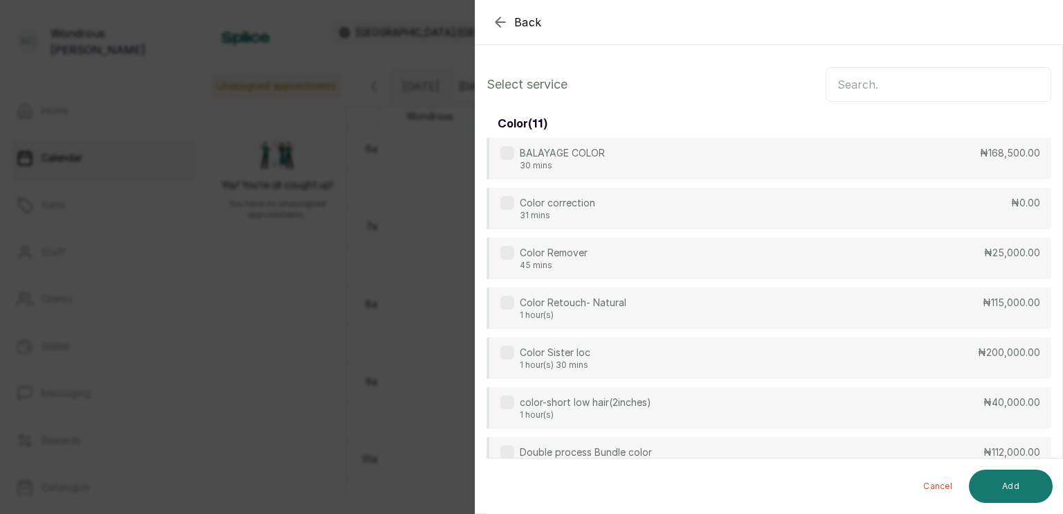
click at [889, 80] on input "text" at bounding box center [939, 84] width 226 height 35
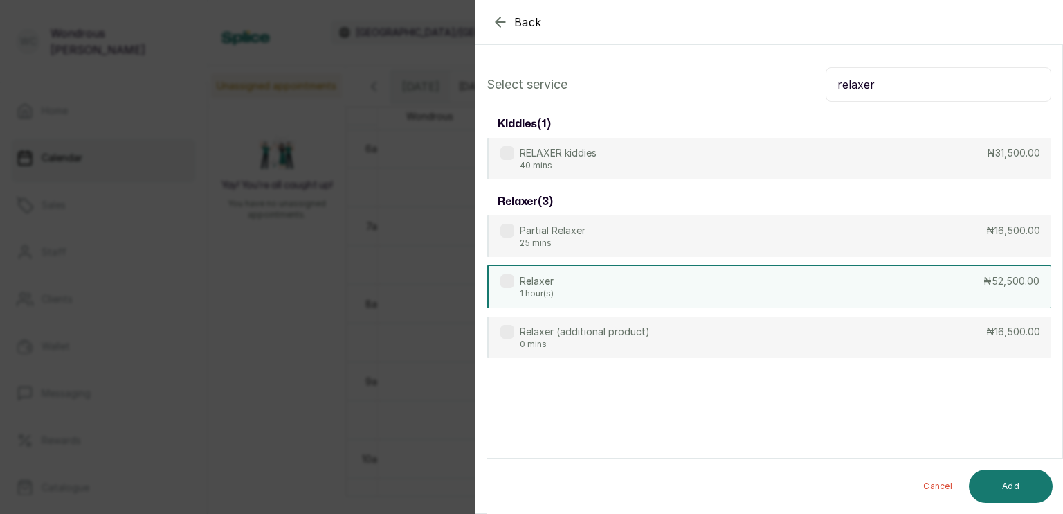
type input "relaxer"
click at [712, 284] on div "Relaxer 1 hour(s) ₦52,500.00" at bounding box center [769, 286] width 565 height 43
click at [772, 285] on div "Relaxer 1 hour(s) ₦52,500.00" at bounding box center [769, 286] width 565 height 43
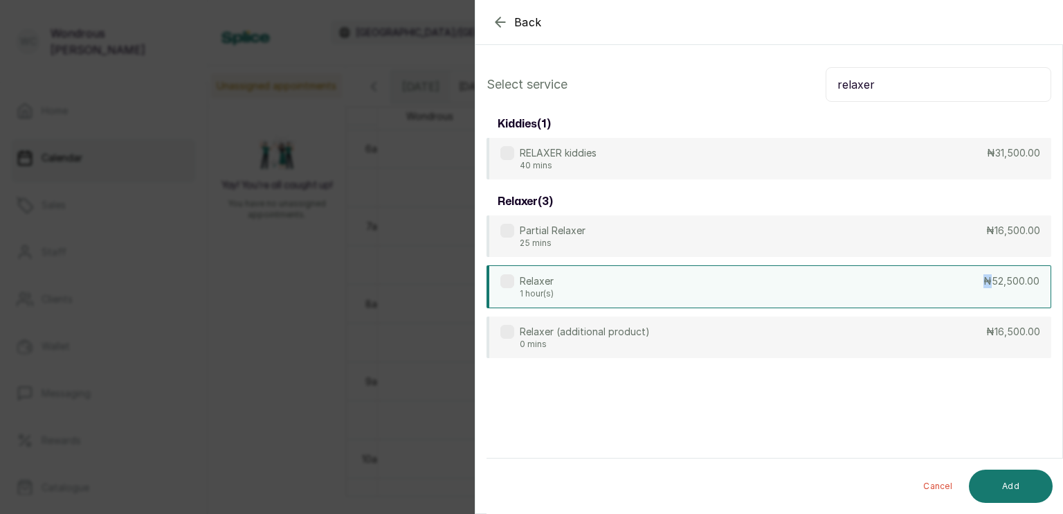
click at [772, 285] on div "Relaxer 1 hour(s) ₦52,500.00" at bounding box center [769, 286] width 565 height 43
click at [779, 287] on div "Relaxer 1 hour(s) ₦52,500.00" at bounding box center [769, 286] width 565 height 43
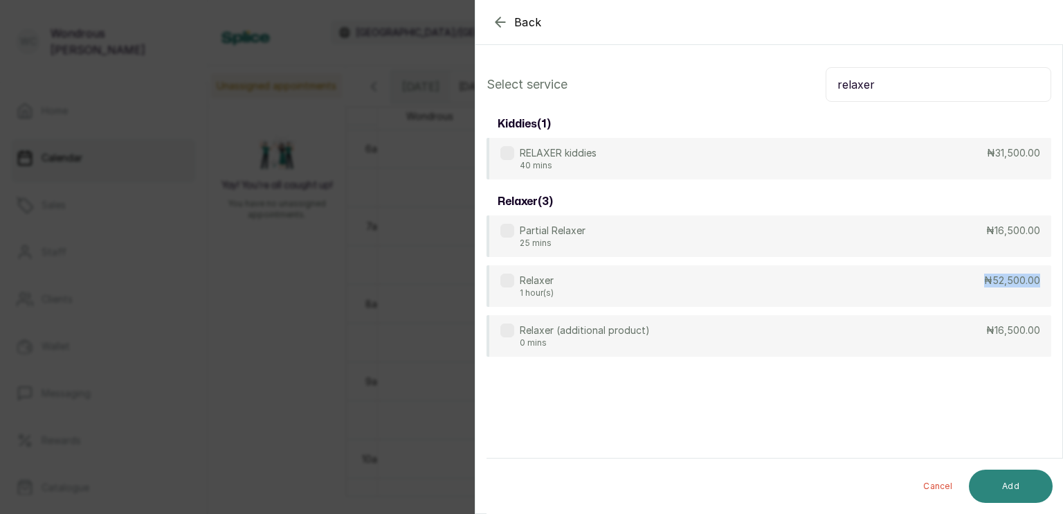
click at [1003, 485] on button "Add" at bounding box center [1011, 485] width 84 height 33
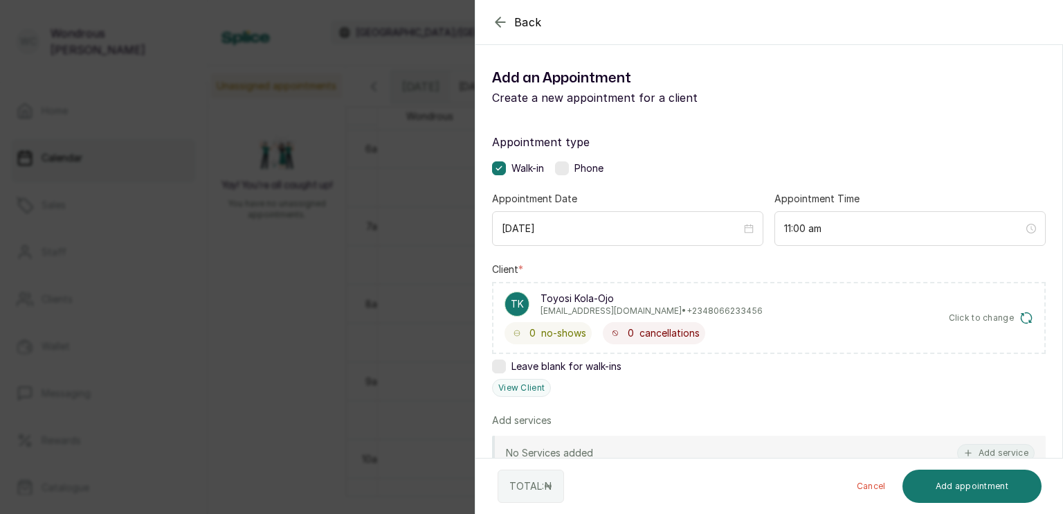
click at [1003, 485] on button "Add appointment" at bounding box center [973, 485] width 140 height 33
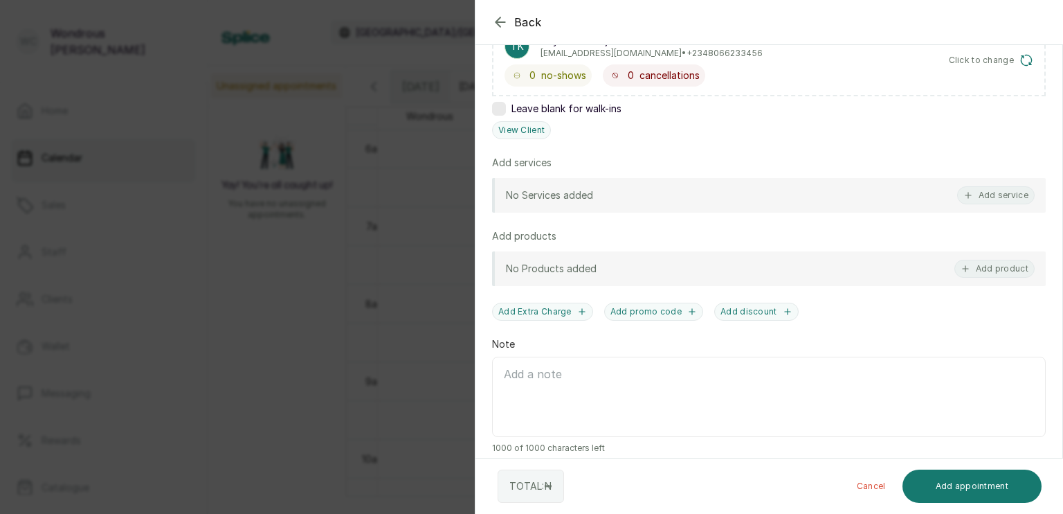
scroll to position [267, 0]
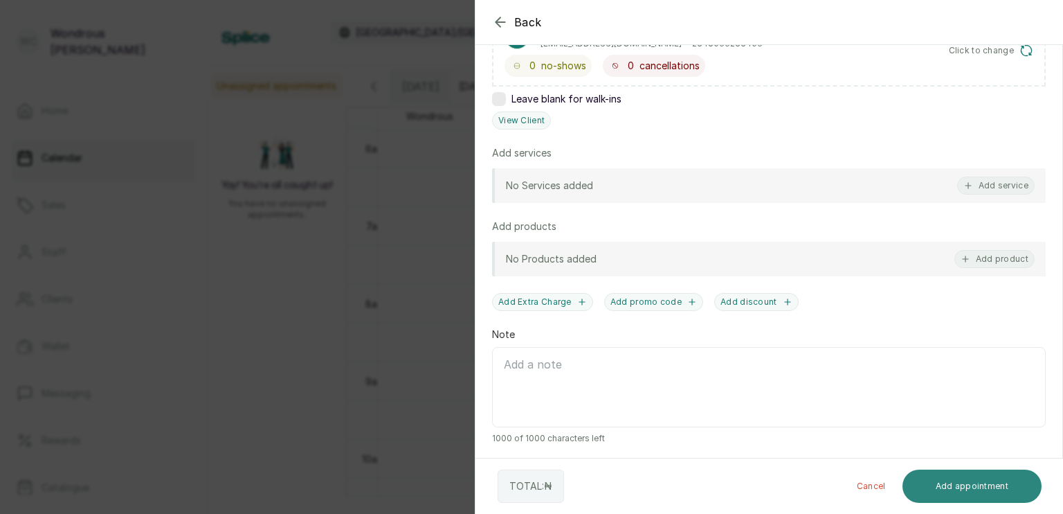
click at [984, 483] on button "Add appointment" at bounding box center [973, 485] width 140 height 33
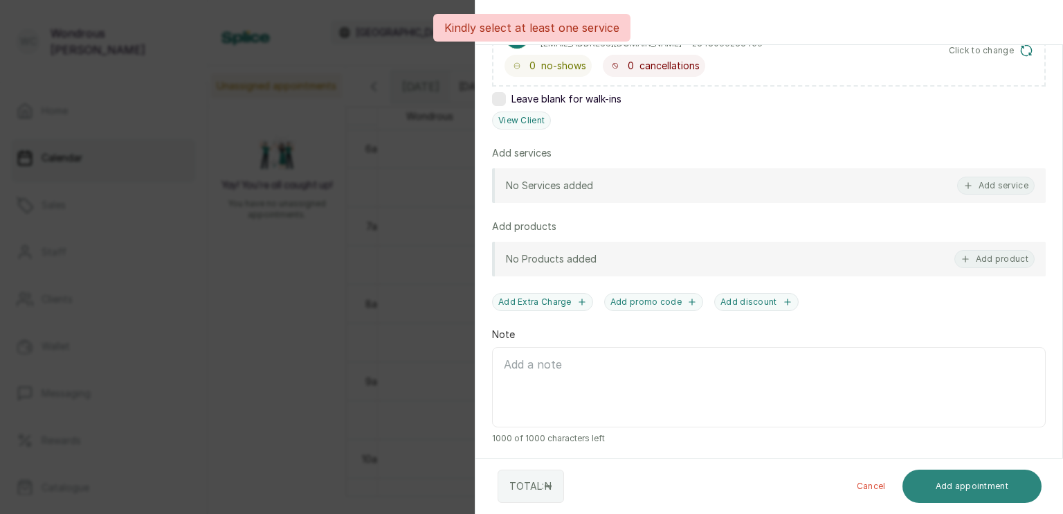
drag, startPoint x: 984, startPoint y: 483, endPoint x: 979, endPoint y: 476, distance: 9.0
click at [979, 476] on button "Add appointment" at bounding box center [973, 485] width 140 height 33
click at [948, 488] on button "Add appointment" at bounding box center [973, 485] width 140 height 33
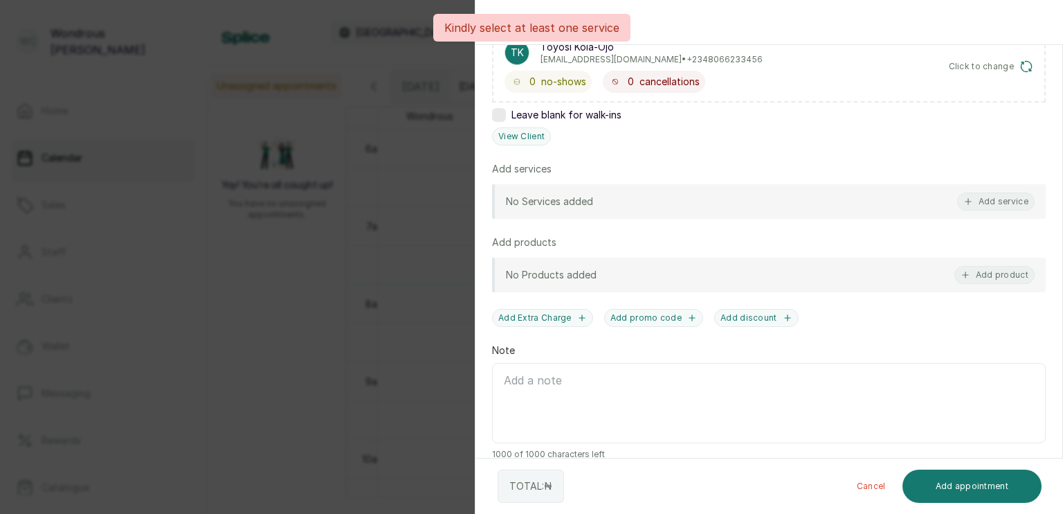
scroll to position [259, 0]
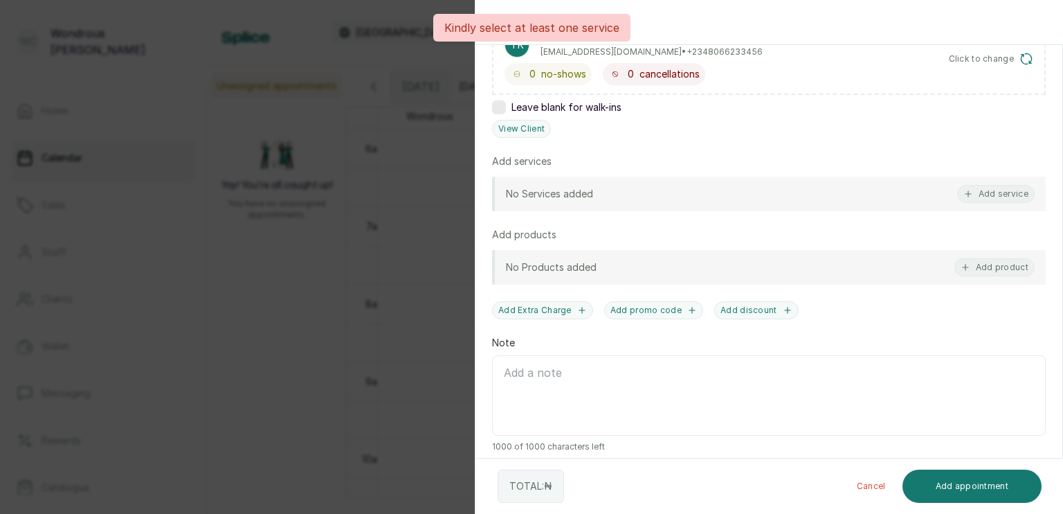
click at [870, 480] on button "Cancel" at bounding box center [871, 485] width 51 height 33
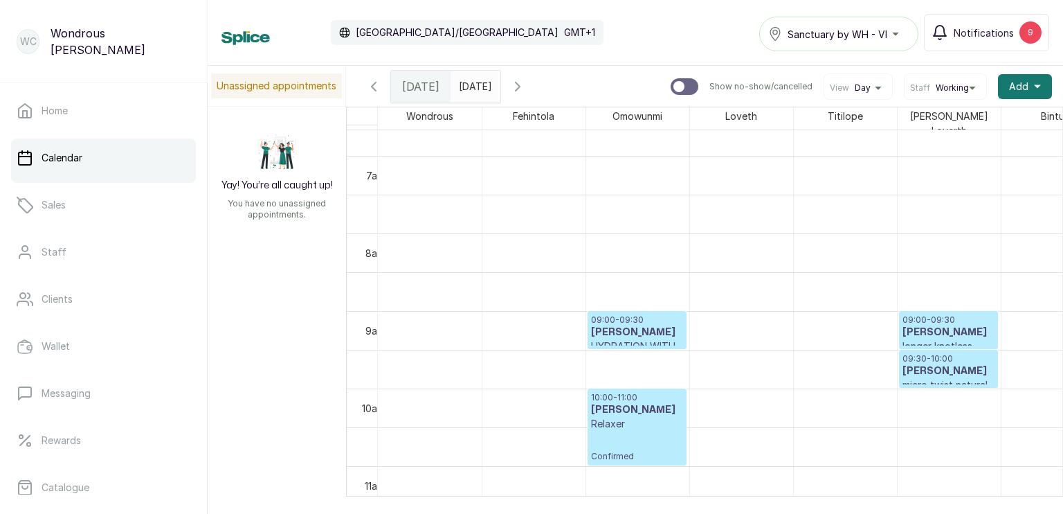
scroll to position [0, 0]
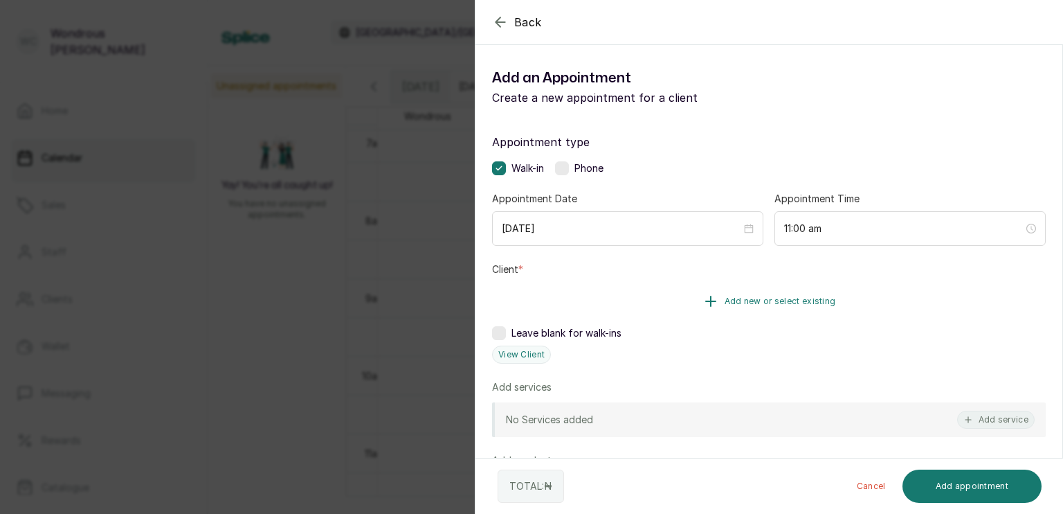
click at [649, 316] on button "Add new or select existing" at bounding box center [769, 301] width 554 height 39
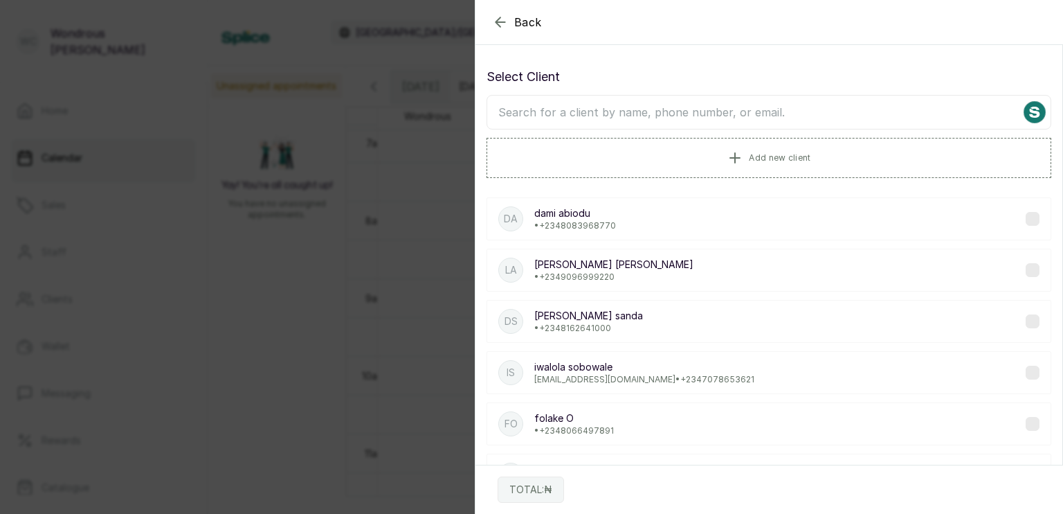
click at [591, 108] on input "text" at bounding box center [769, 112] width 565 height 35
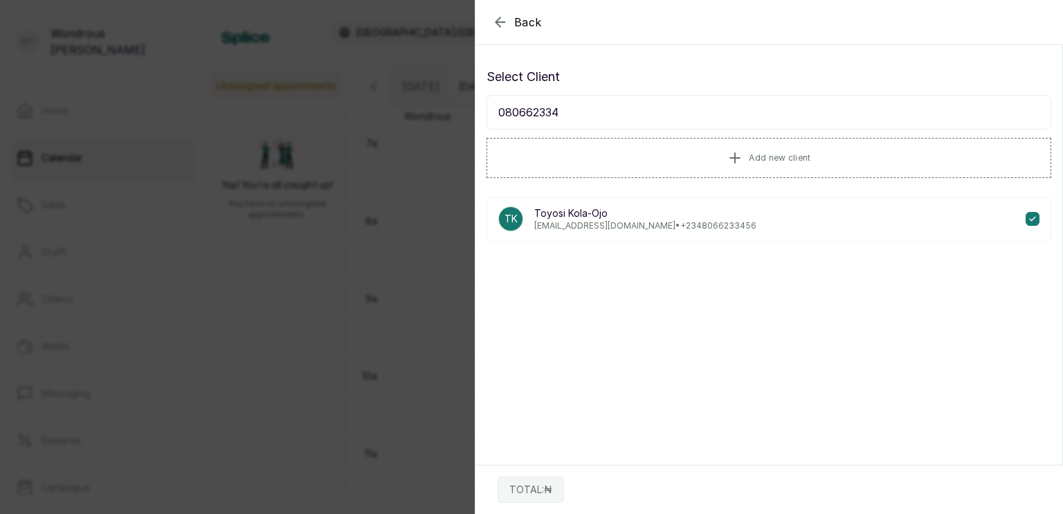
type input "080662334"
click at [581, 216] on p "Toyosi Kola-Ojo" at bounding box center [645, 213] width 222 height 14
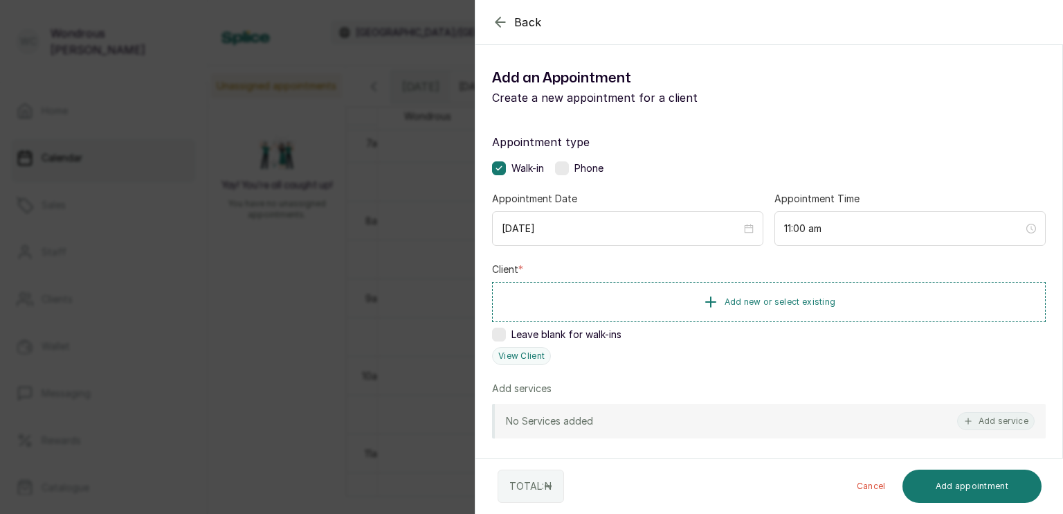
click at [581, 216] on div "[DATE]" at bounding box center [627, 228] width 271 height 35
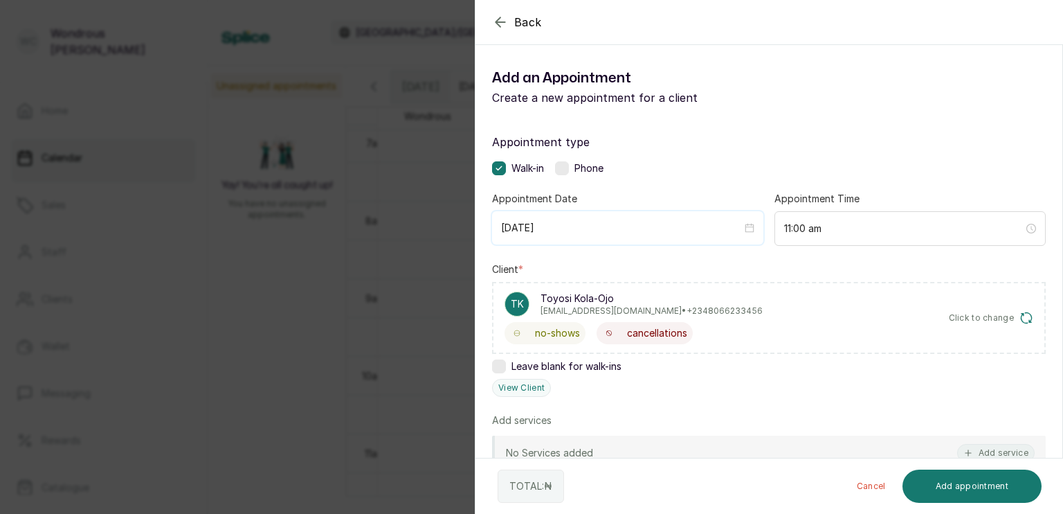
click at [581, 216] on div "[DATE]" at bounding box center [627, 227] width 271 height 33
click at [781, 389] on div "Client * TK Toyosi Kola-Ojo [EMAIL_ADDRESS][DOMAIN_NAME] • [PHONE_NUMBER] no-sh…" at bounding box center [769, 329] width 554 height 134
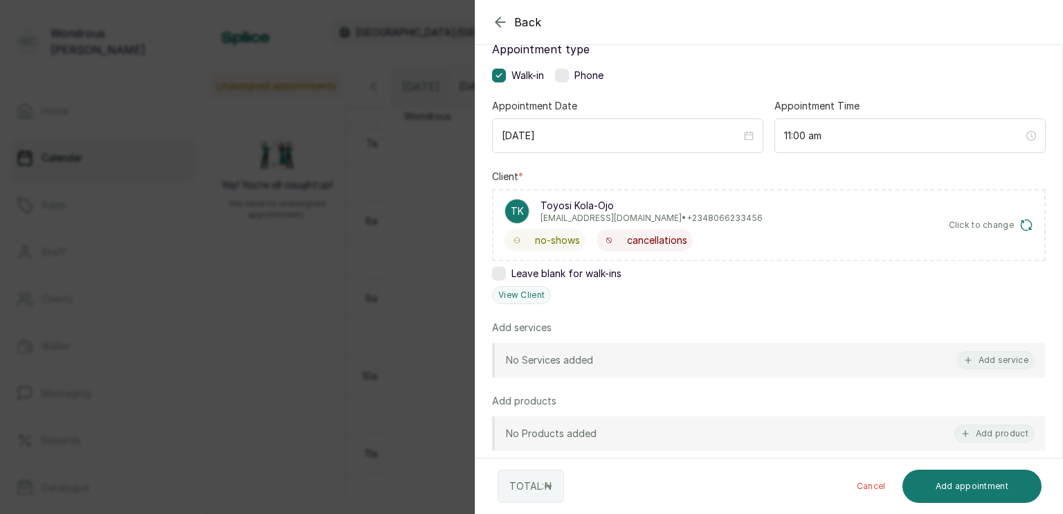
scroll to position [102, 0]
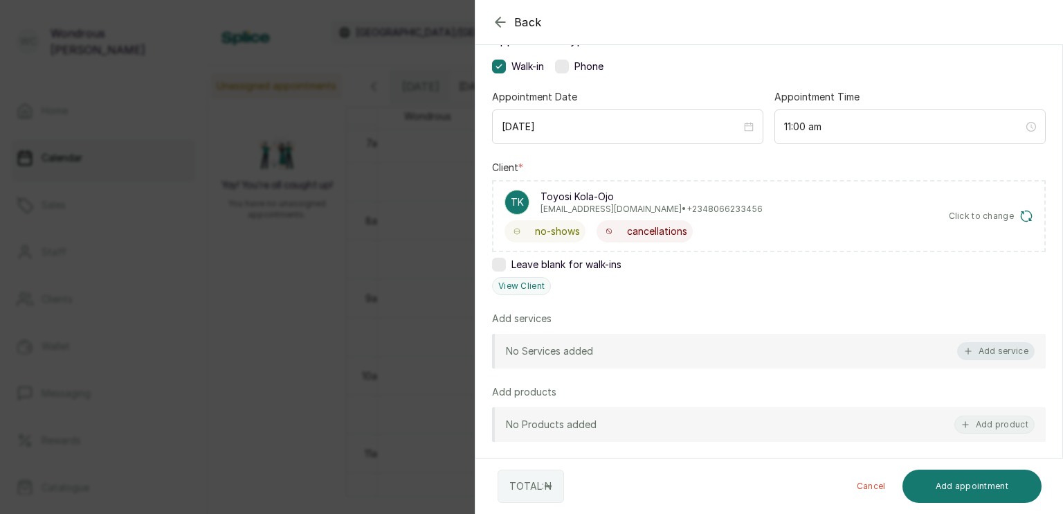
click at [979, 346] on button "Add service" at bounding box center [996, 351] width 78 height 18
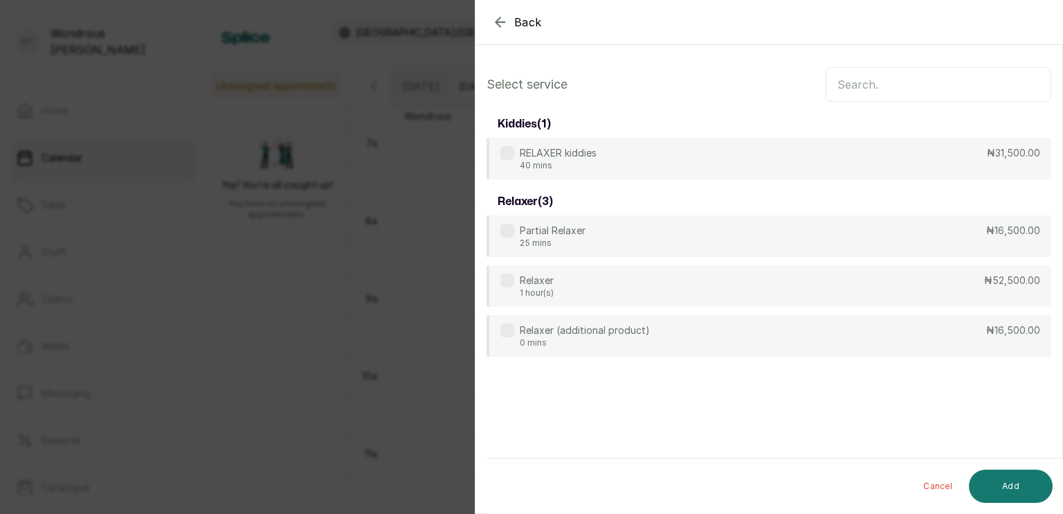
scroll to position [0, 0]
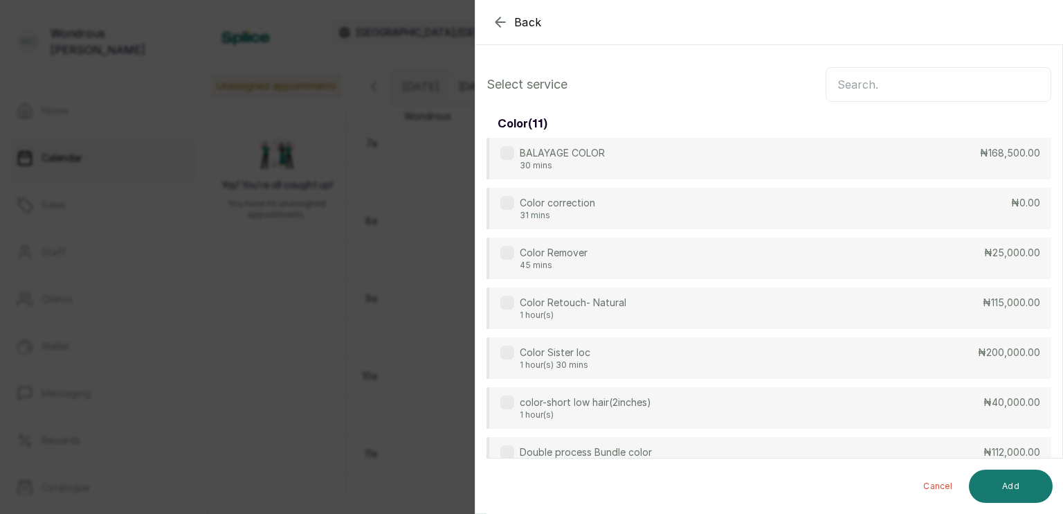
click at [879, 79] on input "text" at bounding box center [939, 84] width 226 height 35
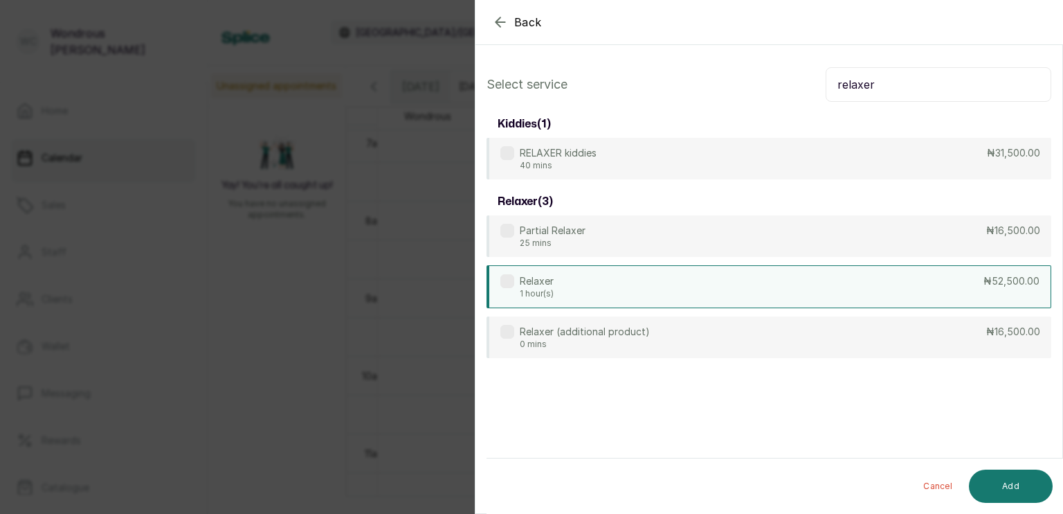
type input "relaxer"
click at [656, 296] on div "Relaxer 1 hour(s) ₦52,500.00" at bounding box center [769, 286] width 565 height 43
click at [994, 480] on button "Add" at bounding box center [1011, 485] width 84 height 33
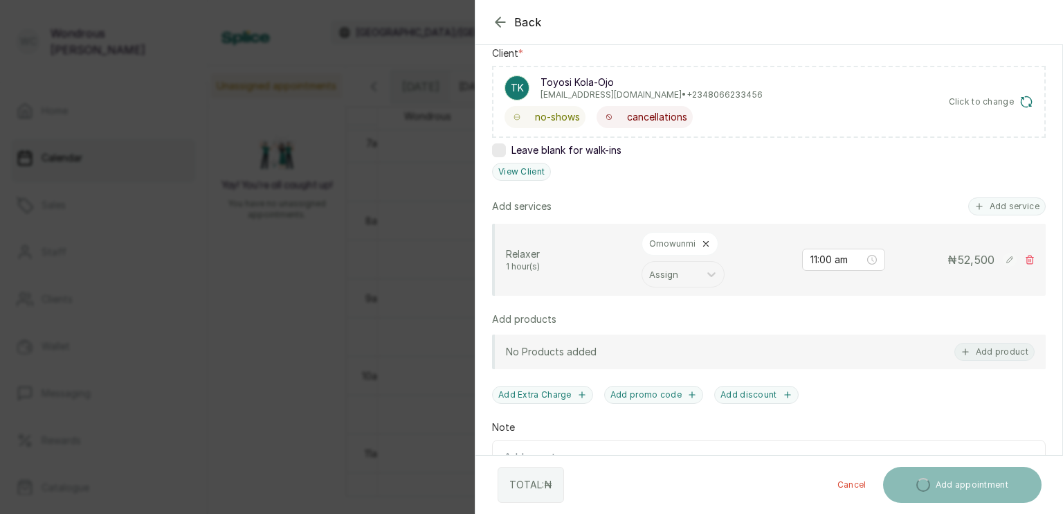
scroll to position [219, 0]
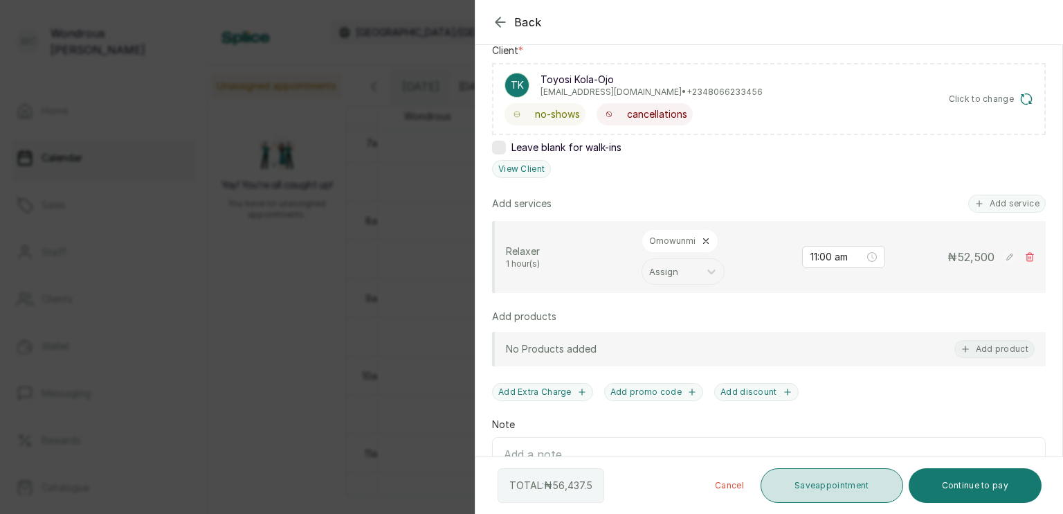
click at [829, 484] on button "Save appointment" at bounding box center [832, 485] width 143 height 35
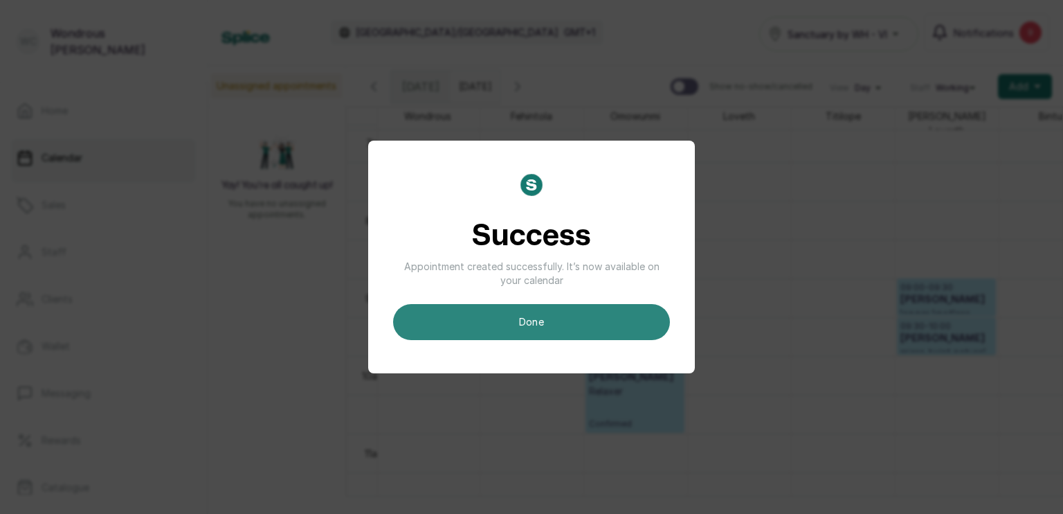
click at [587, 325] on button "done" at bounding box center [531, 322] width 277 height 36
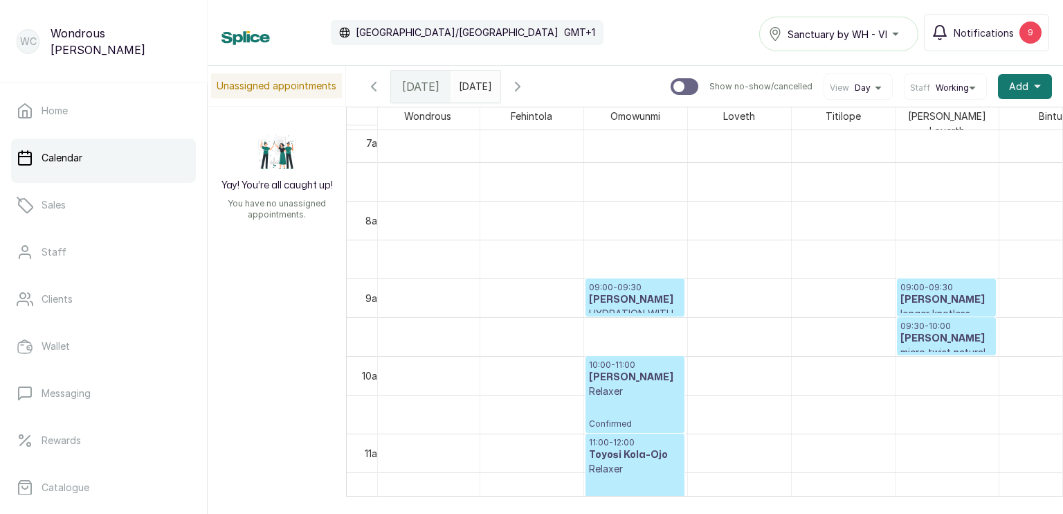
click at [618, 293] on h3 "[PERSON_NAME]" at bounding box center [635, 300] width 92 height 14
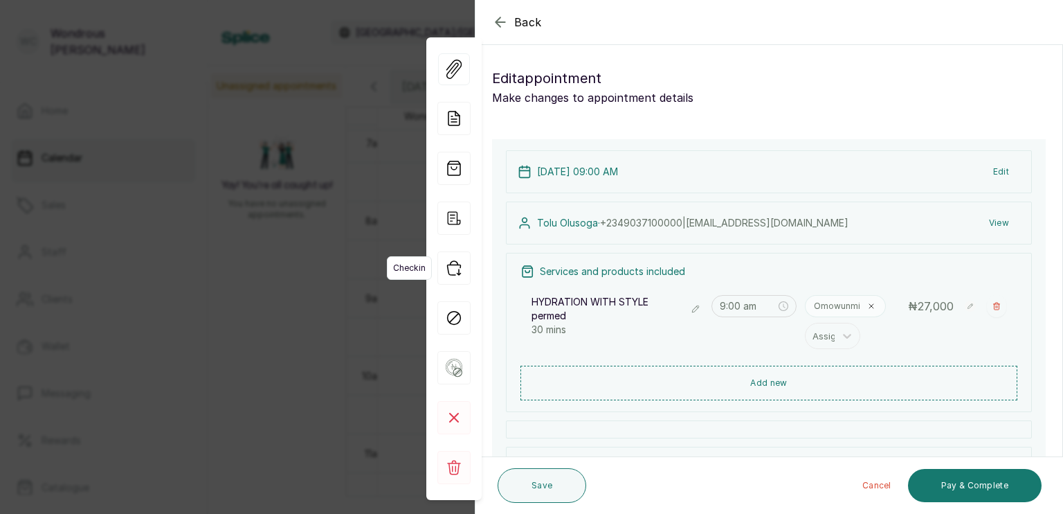
click at [451, 266] on icon "button" at bounding box center [453, 267] width 33 height 33
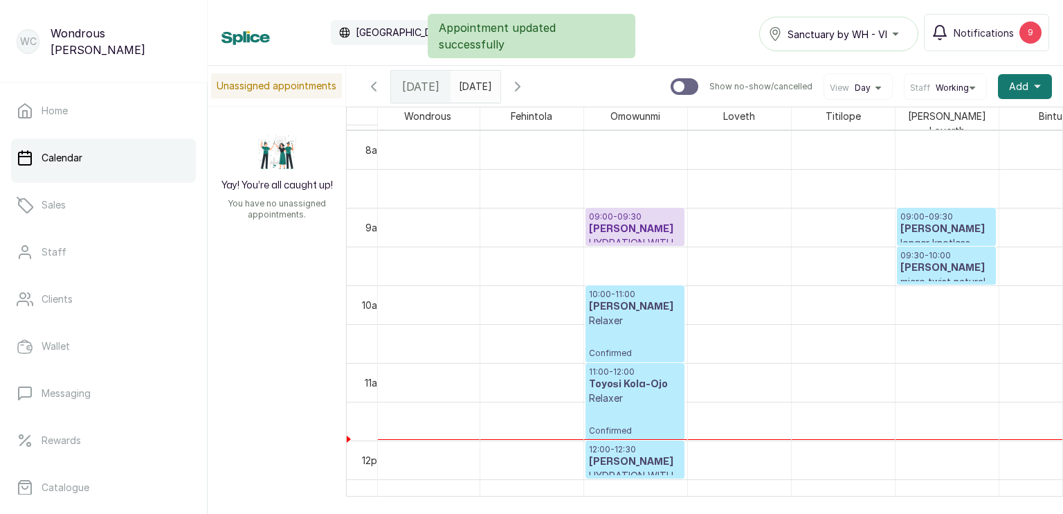
scroll to position [622, 0]
click at [622, 382] on h3 "Toyosi Kola-Ojo" at bounding box center [635, 383] width 92 height 14
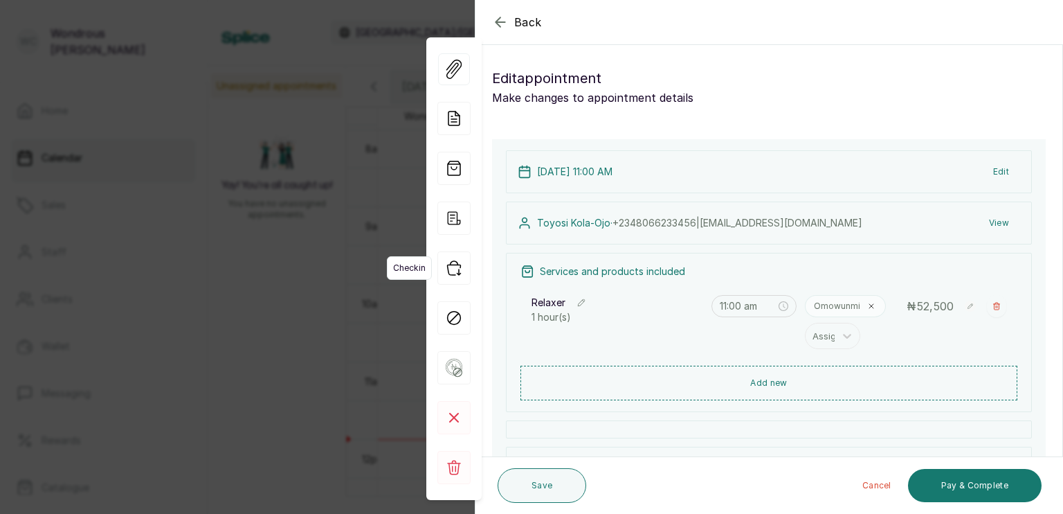
click at [454, 273] on icon "button" at bounding box center [453, 267] width 33 height 33
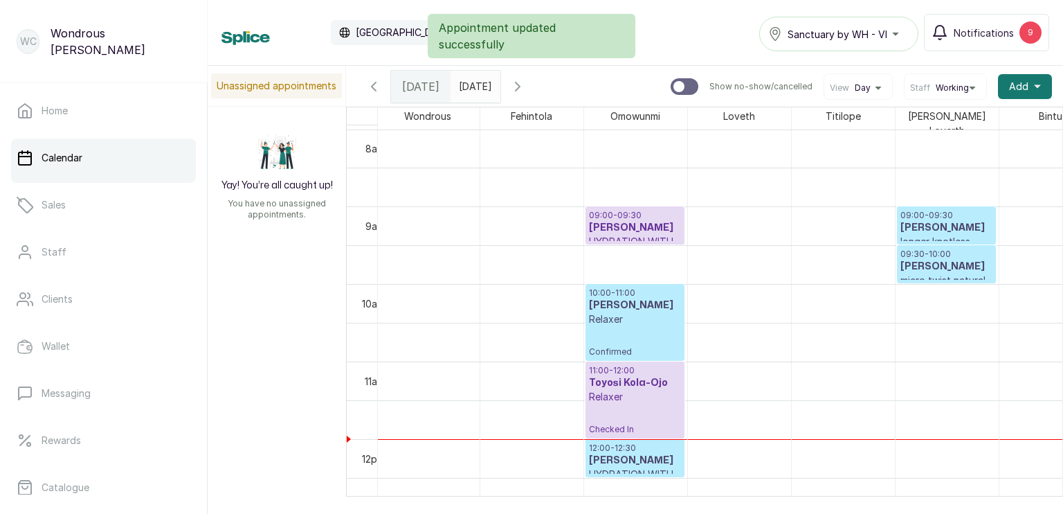
click at [634, 313] on p "Relaxer" at bounding box center [635, 319] width 92 height 14
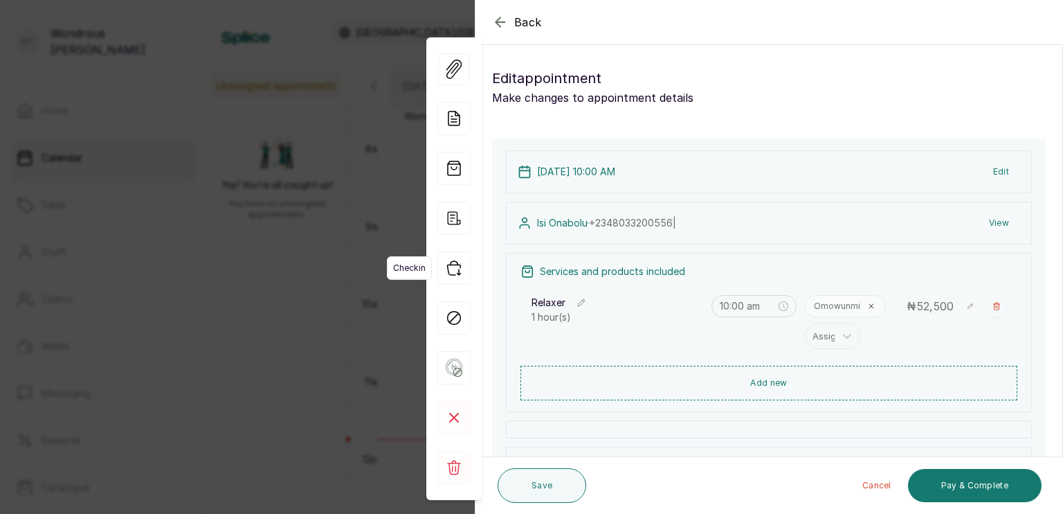
click at [454, 271] on icon "button" at bounding box center [453, 267] width 33 height 33
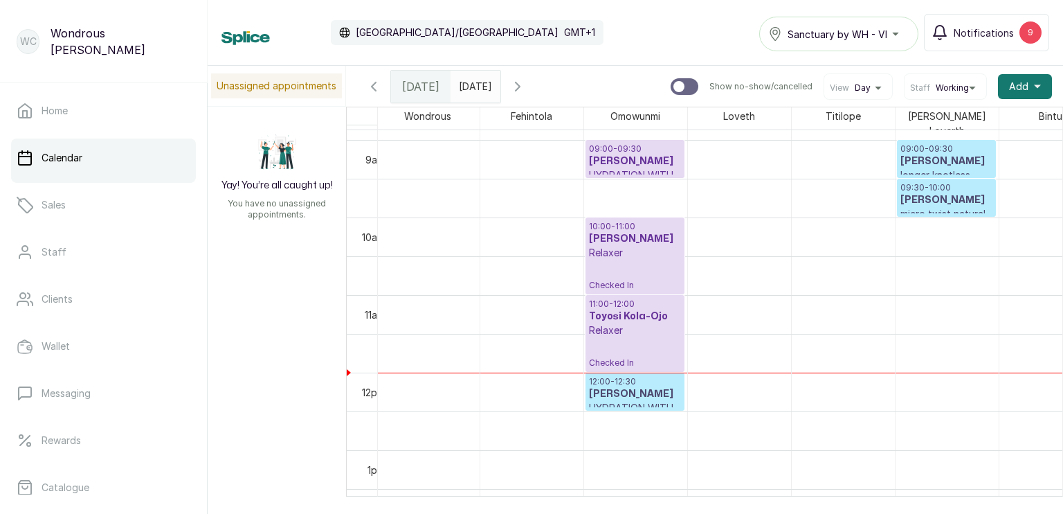
scroll to position [689, 0]
click at [640, 327] on p "Relaxer" at bounding box center [635, 330] width 92 height 14
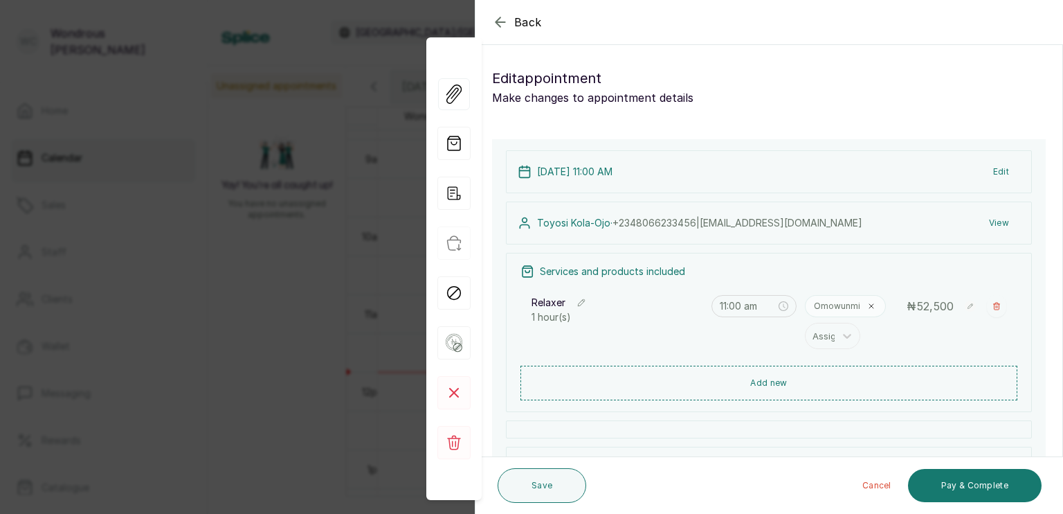
click at [978, 221] on button "View" at bounding box center [999, 222] width 42 height 25
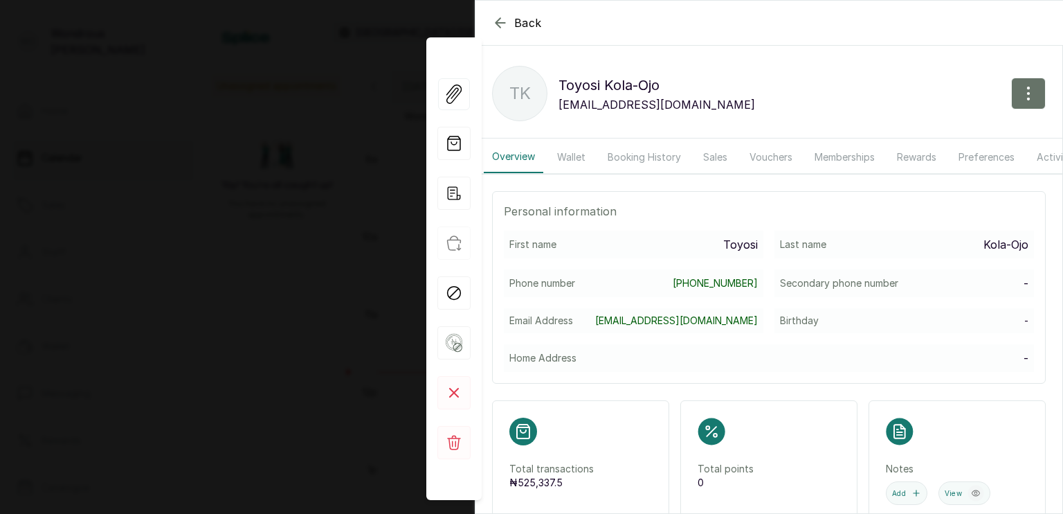
click at [636, 162] on button "Booking History" at bounding box center [644, 157] width 90 height 32
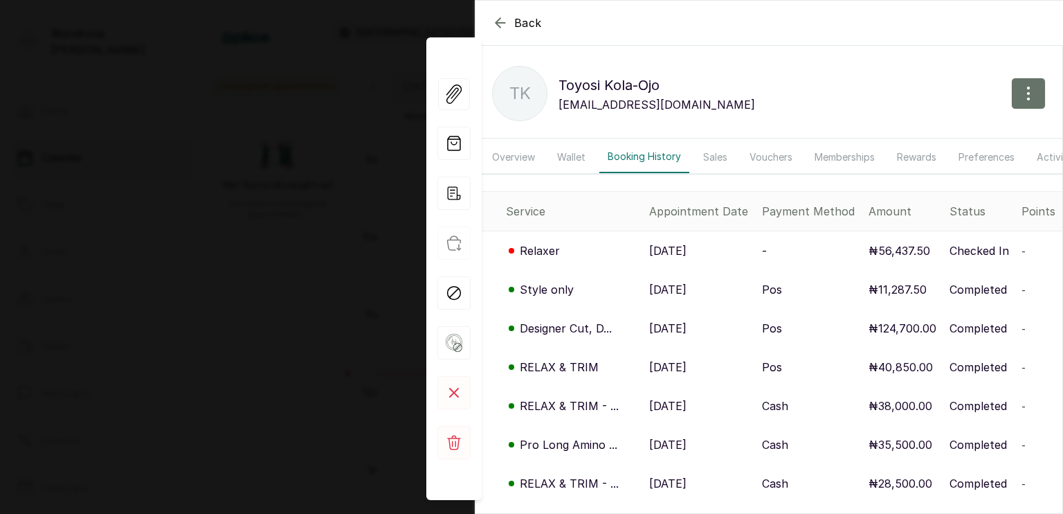
click at [275, 308] on div "Back Toyosi Kola-Ojo TK Toyosi Kola-Ojo [EMAIL_ADDRESS][DOMAIN_NAME] Overview W…" at bounding box center [531, 257] width 1063 height 514
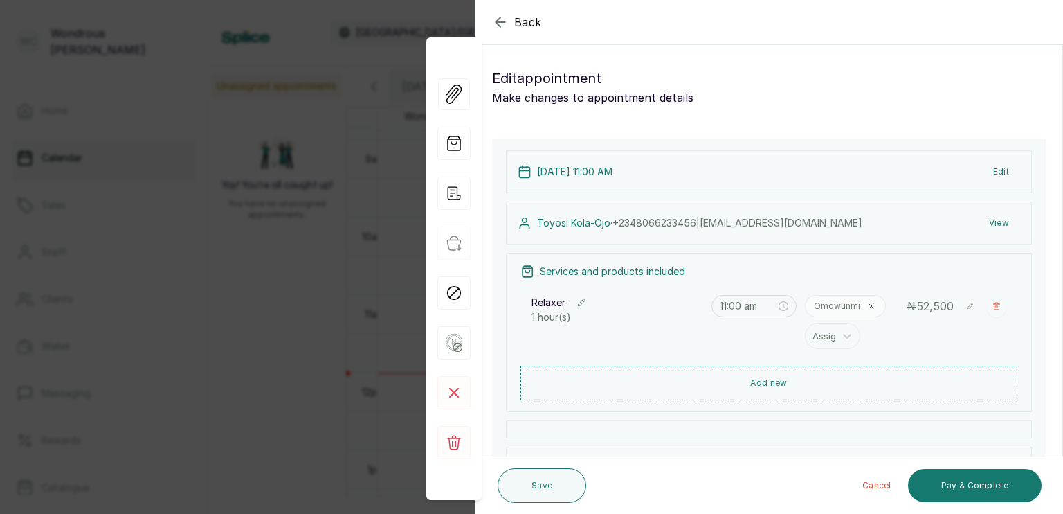
click at [296, 300] on div "Back Appointment Details Edit appointment Make changes to appointment details A…" at bounding box center [531, 257] width 1063 height 514
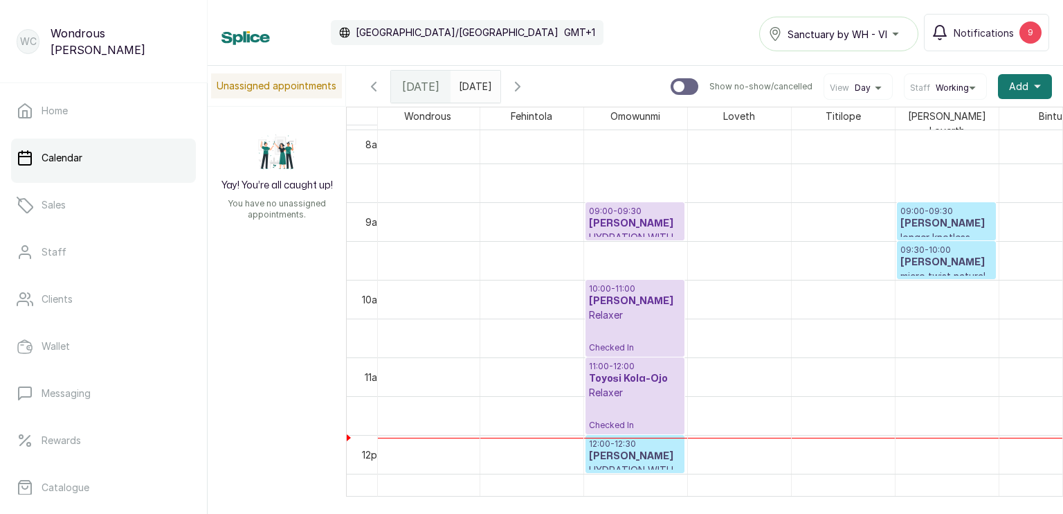
scroll to position [623, 0]
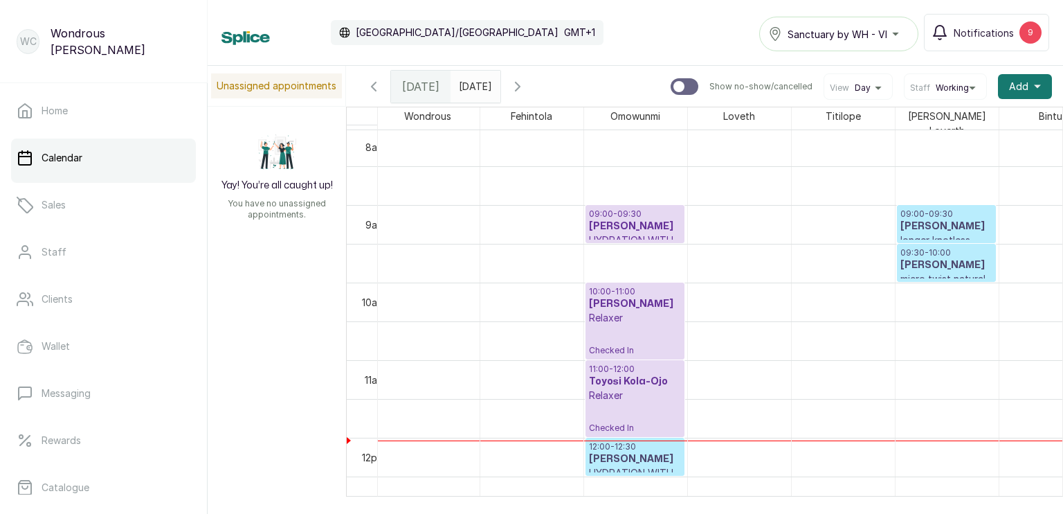
click at [473, 81] on input "[DATE]" at bounding box center [462, 83] width 22 height 24
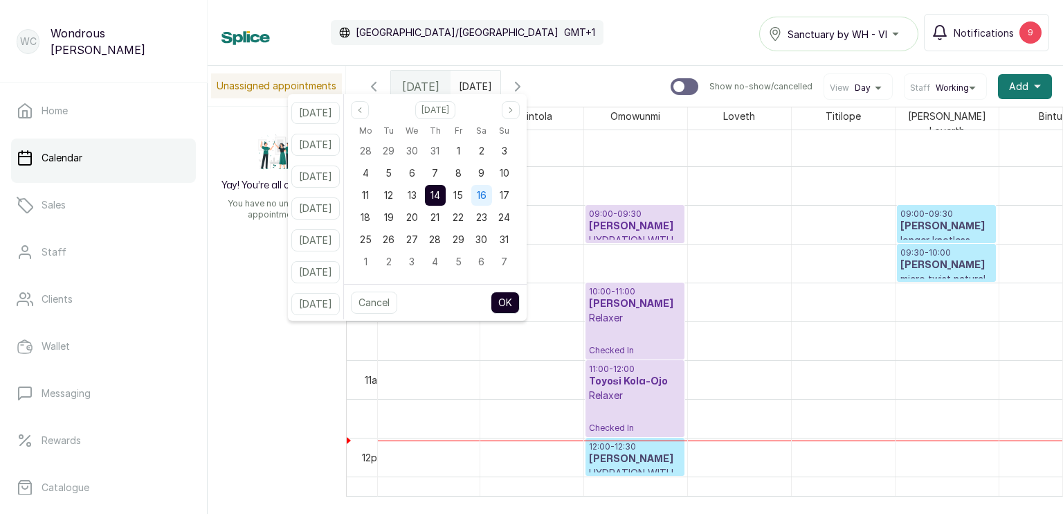
click at [487, 198] on span "16" at bounding box center [482, 195] width 10 height 12
click at [520, 306] on button "OK" at bounding box center [505, 302] width 29 height 22
type input "[DATE]"
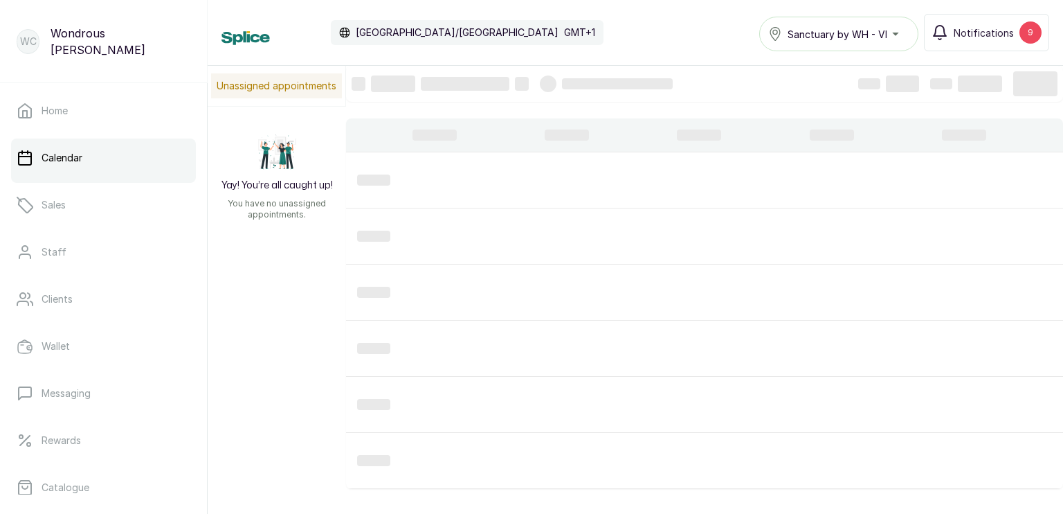
scroll to position [465, 0]
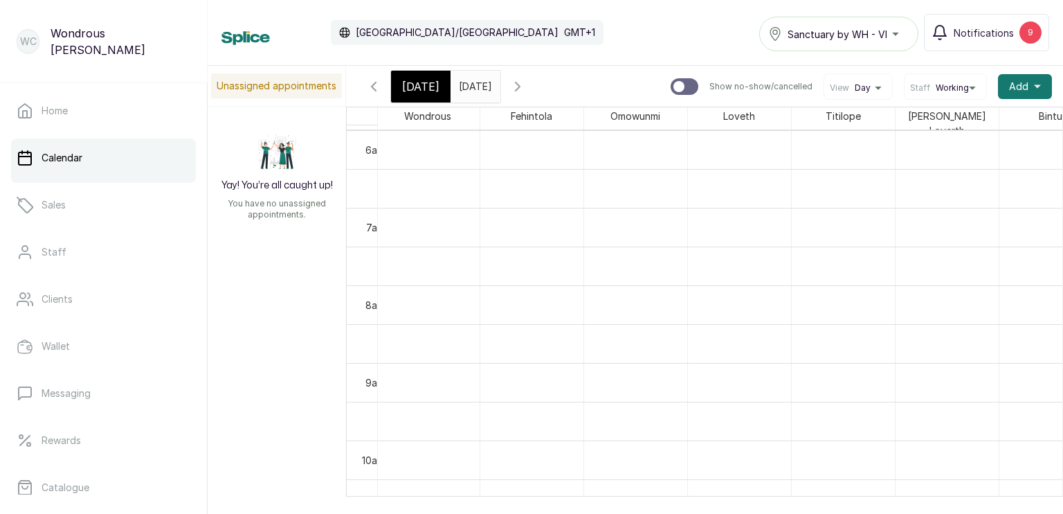
click at [424, 86] on span "[DATE]" at bounding box center [420, 86] width 37 height 17
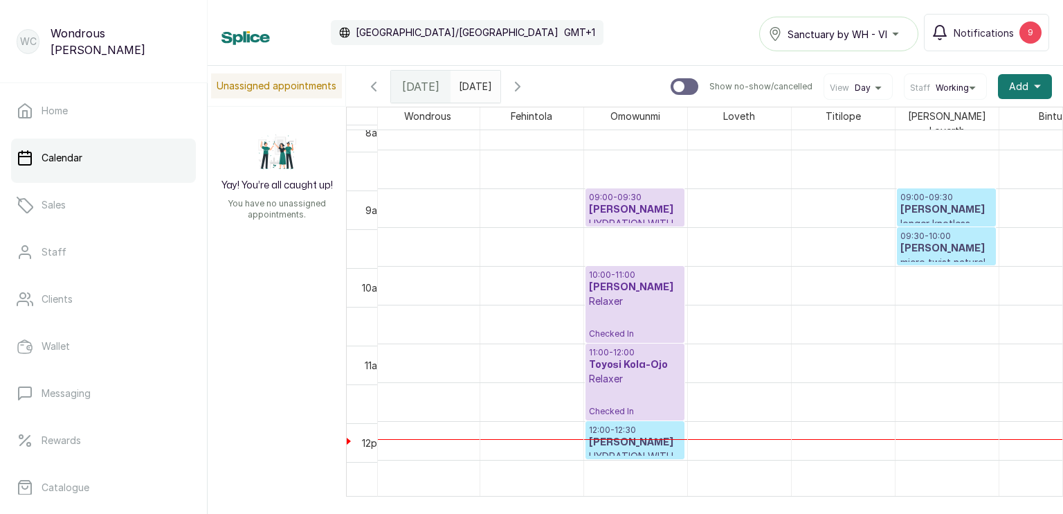
scroll to position [715, 0]
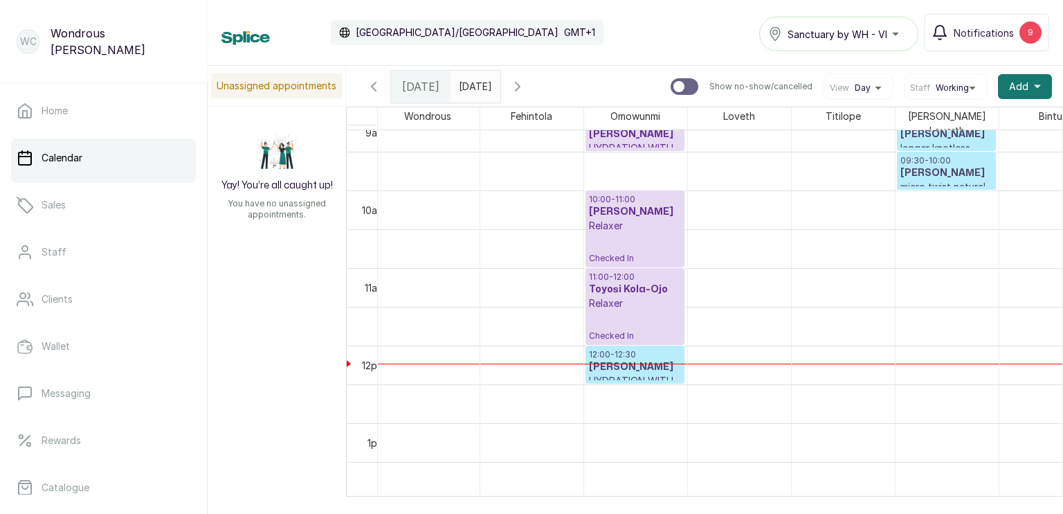
click at [526, 87] on icon "button" at bounding box center [517, 86] width 17 height 17
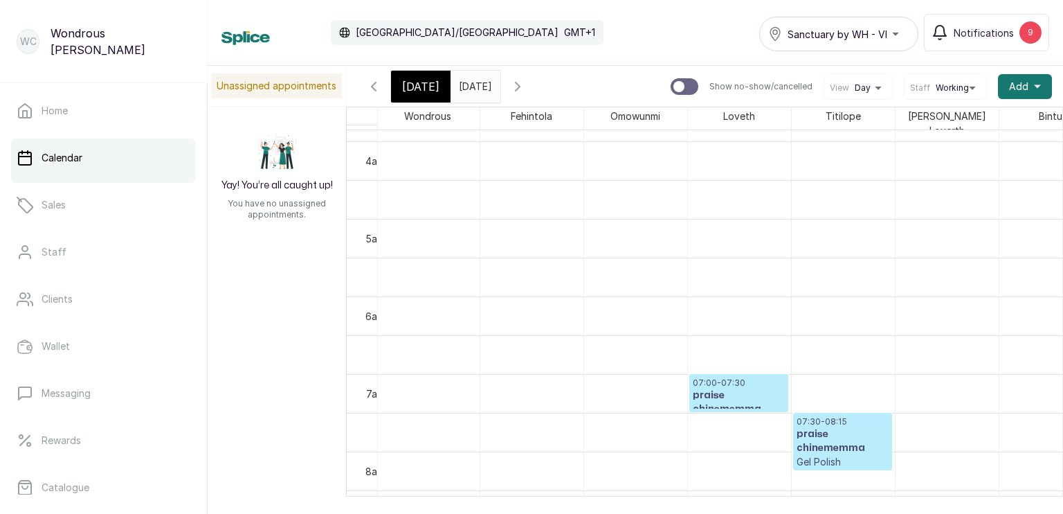
scroll to position [296, 0]
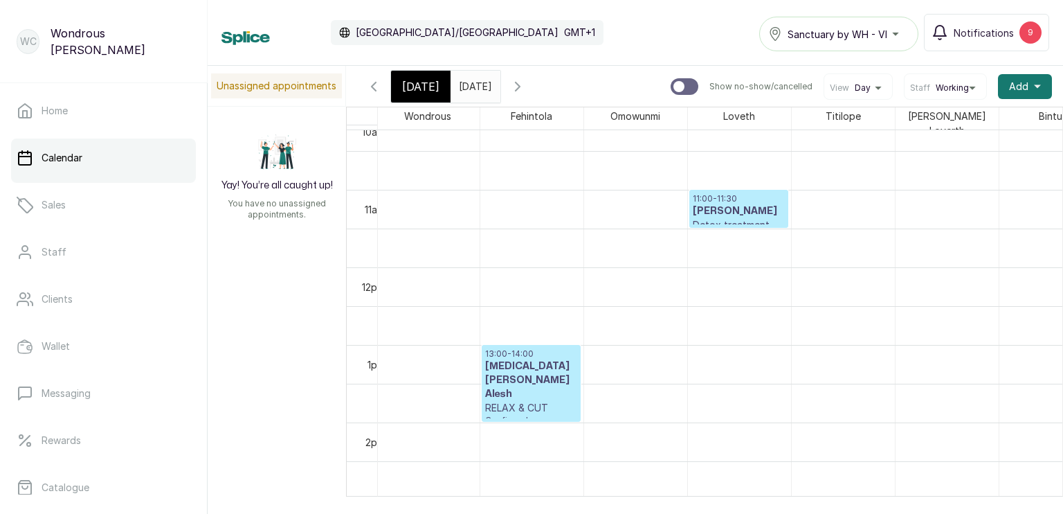
click at [420, 82] on span "[DATE]" at bounding box center [420, 86] width 37 height 17
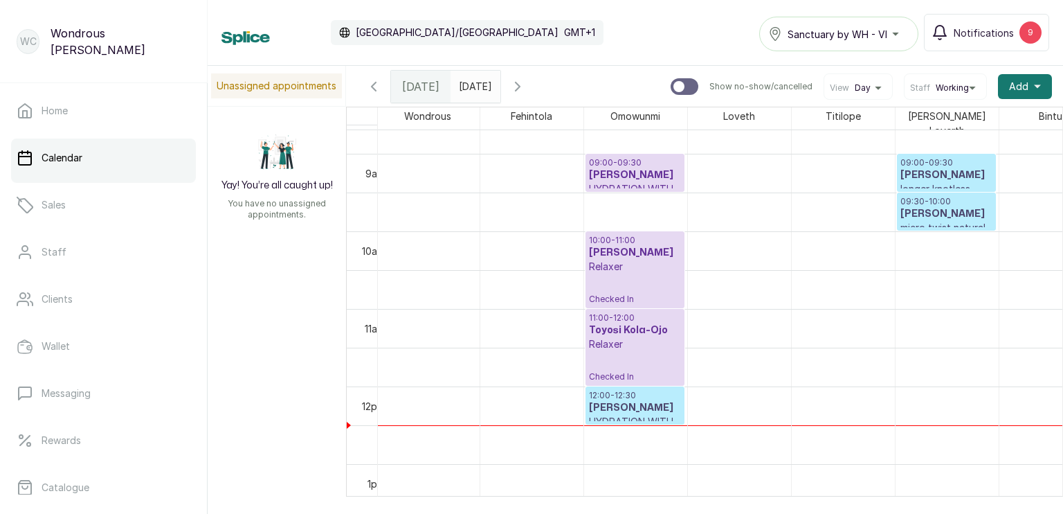
scroll to position [690, 0]
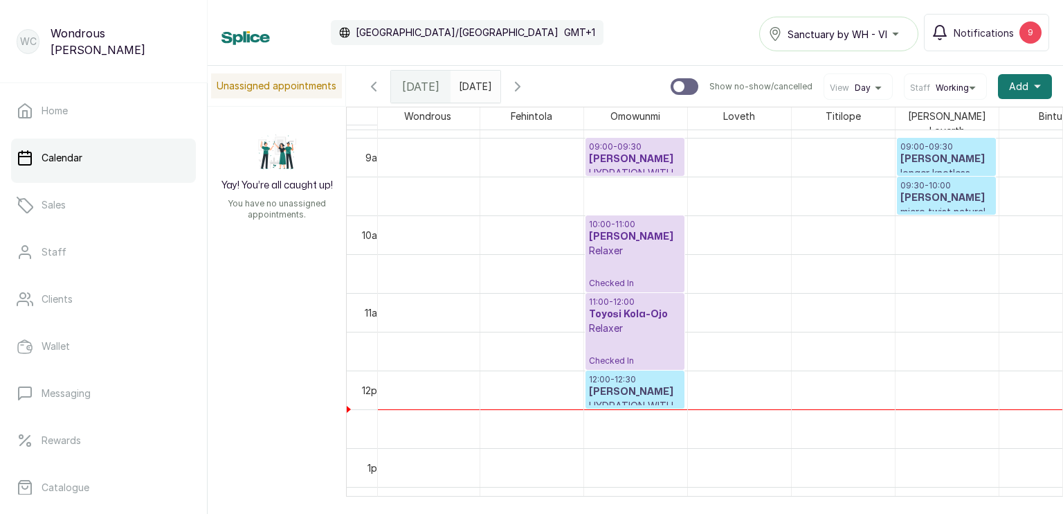
click at [629, 253] on div "10:00 - 11:00 [PERSON_NAME] Relaxer Checked In" at bounding box center [635, 254] width 92 height 70
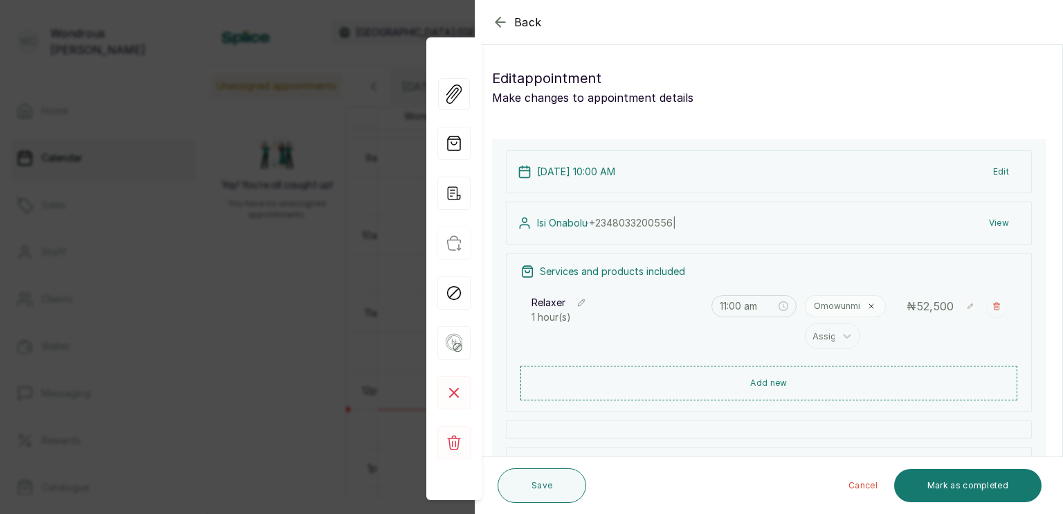
type input "10:00 am"
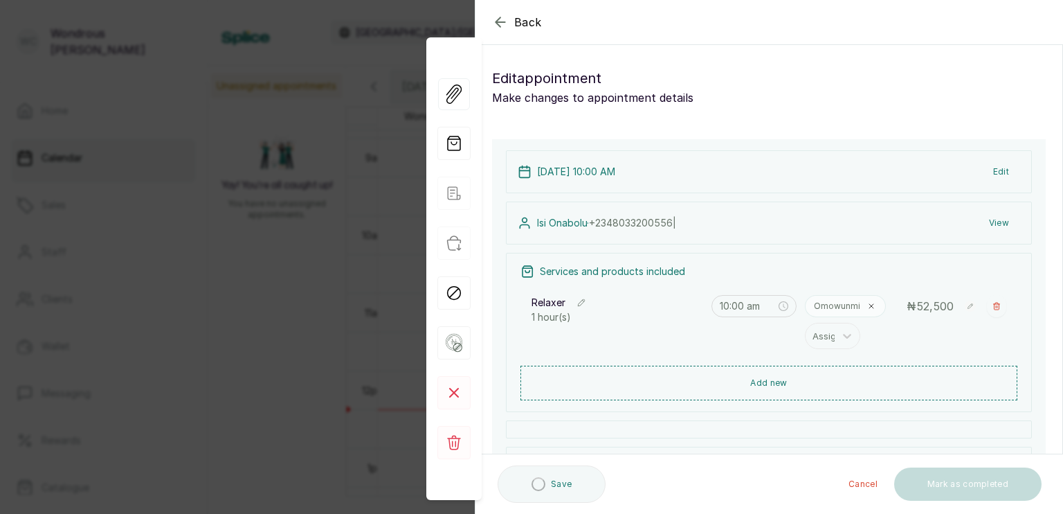
click at [991, 224] on button "View" at bounding box center [999, 222] width 42 height 25
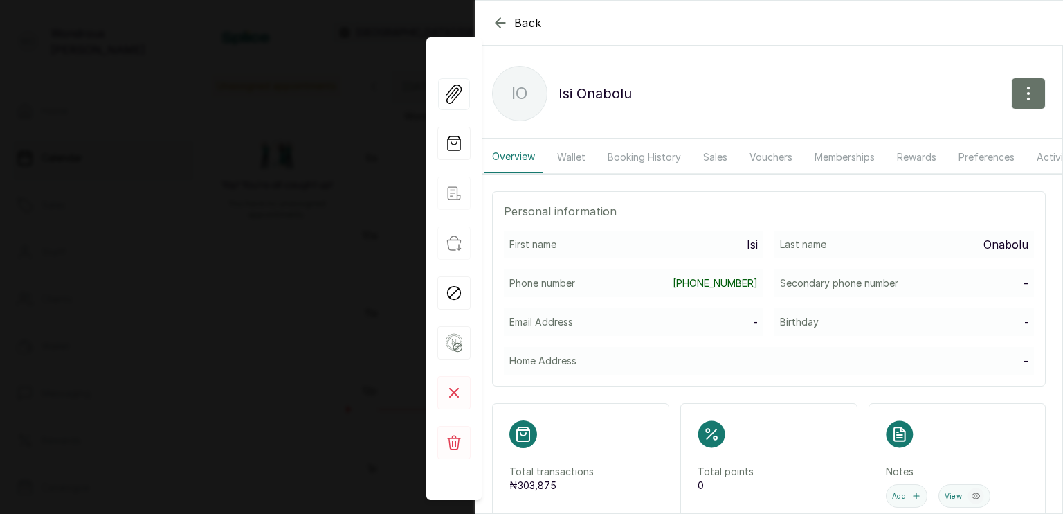
click at [660, 150] on button "Booking History" at bounding box center [644, 157] width 90 height 32
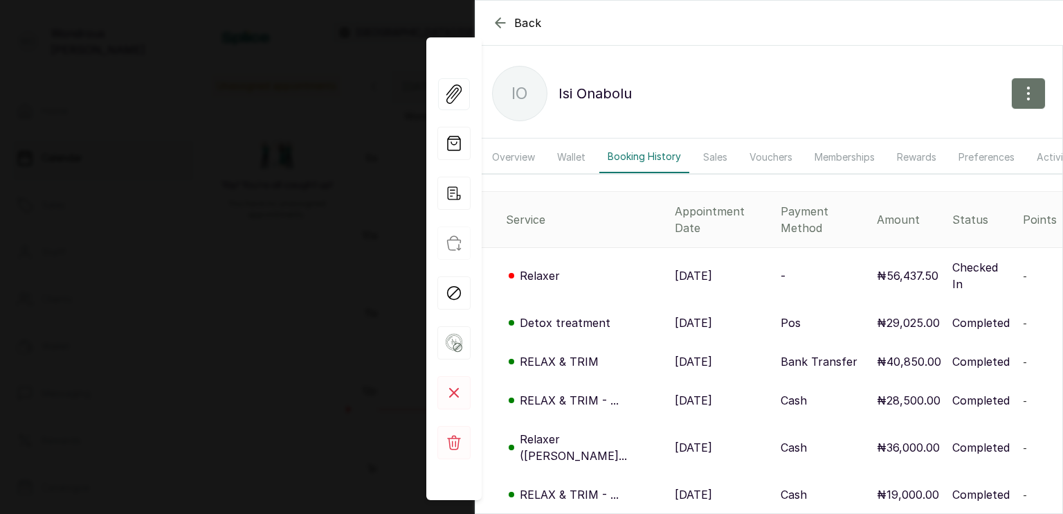
click at [285, 401] on div "Back Isi Onabolu IO Isi Onabolu Overview Wallet Booking History Sales Vouchers …" at bounding box center [531, 257] width 1063 height 514
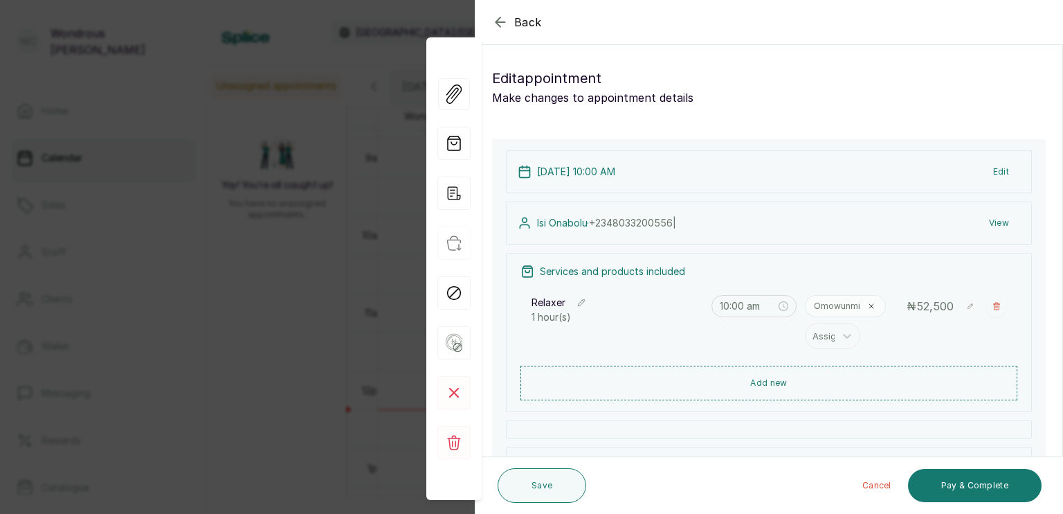
click at [278, 410] on div "Back Appointment Details Edit appointment Make changes to appointment details A…" at bounding box center [531, 257] width 1063 height 514
